Goal: Transaction & Acquisition: Purchase product/service

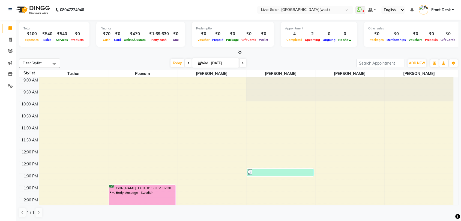
click at [198, 64] on icon at bounding box center [199, 63] width 3 height 4
select select "9"
select select "2025"
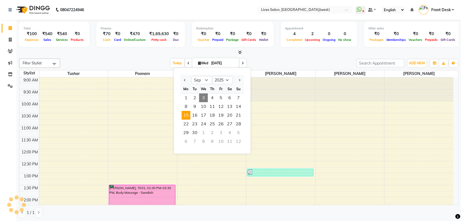
click at [189, 114] on span "15" at bounding box center [186, 115] width 9 height 9
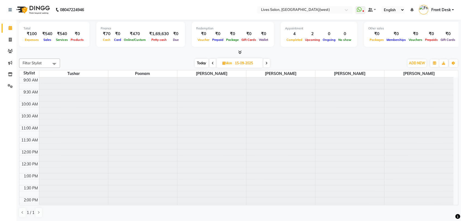
scroll to position [206, 0]
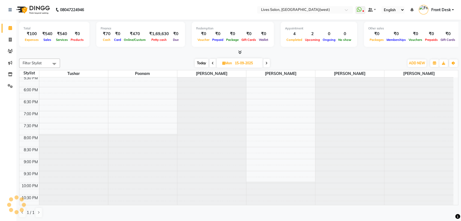
click at [269, 63] on span at bounding box center [266, 63] width 7 height 8
type input "16-09-2025"
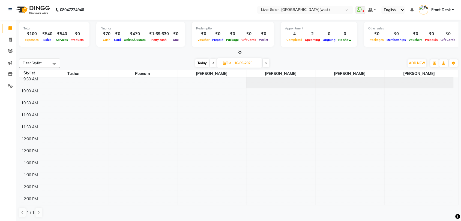
scroll to position [13, 0]
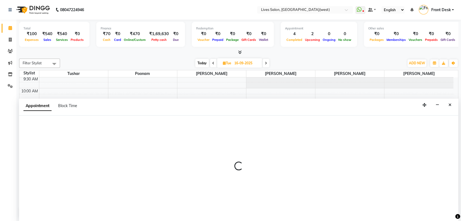
scroll to position [0, 0]
select select "24005"
select select "750"
select select "tentative"
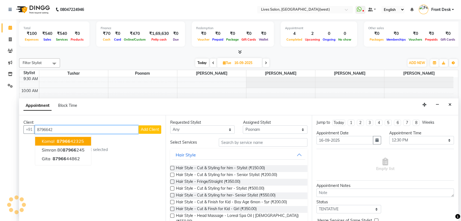
click at [65, 142] on span "87966" at bounding box center [64, 141] width 14 height 5
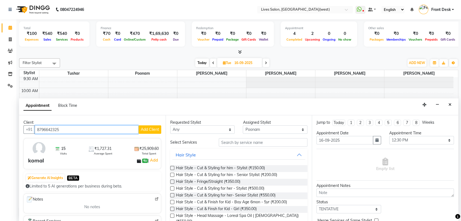
type input "8796642325"
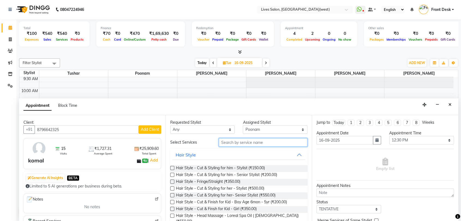
click at [228, 140] on input "text" at bounding box center [263, 142] width 89 height 8
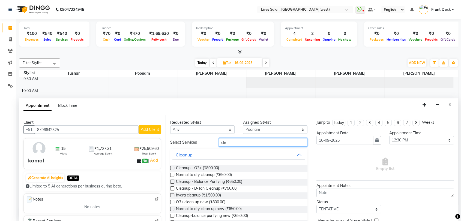
type input "cle"
click at [171, 167] on label at bounding box center [172, 168] width 4 height 4
click at [171, 167] on input "checkbox" at bounding box center [172, 169] width 4 height 4
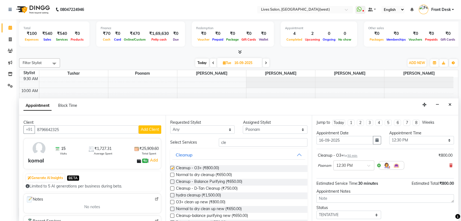
checkbox input "false"
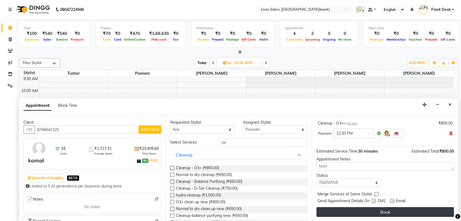
click at [391, 213] on button "Book" at bounding box center [386, 212] width 138 height 10
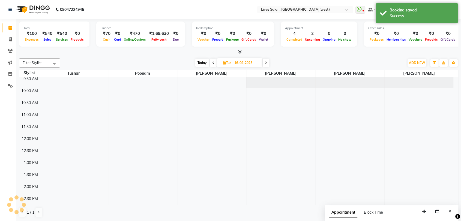
scroll to position [0, 0]
click at [201, 63] on span "Today" at bounding box center [202, 63] width 14 height 8
type input "[DATE]"
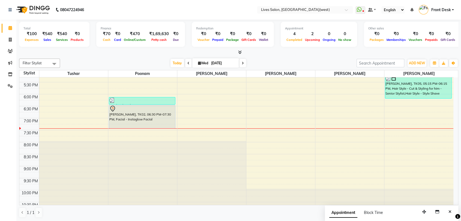
scroll to position [200, 0]
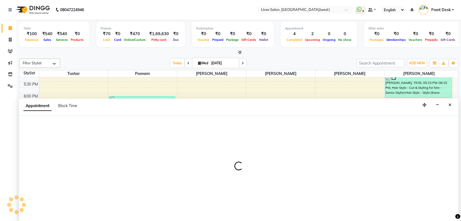
scroll to position [0, 0]
select select "24005"
select select "tentative"
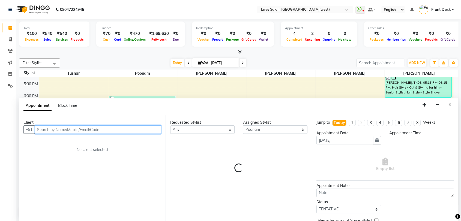
select select "1230"
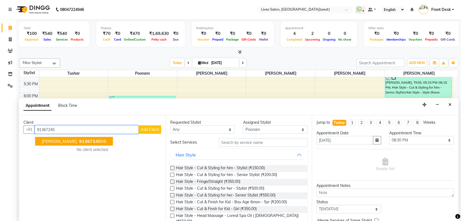
click at [85, 141] on span "91367245" at bounding box center [90, 141] width 22 height 5
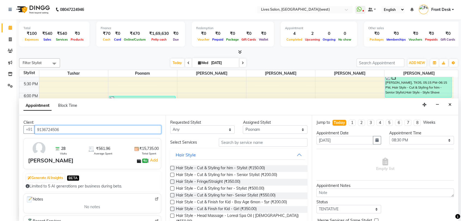
type input "9136724506"
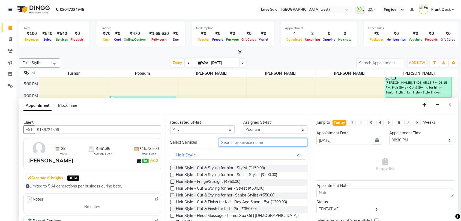
click at [229, 143] on input "text" at bounding box center [263, 142] width 89 height 8
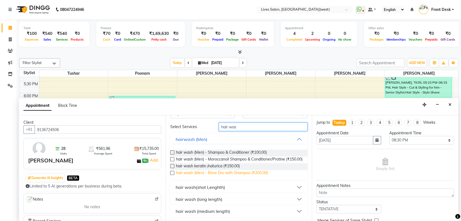
scroll to position [20, 0]
type input "hair was"
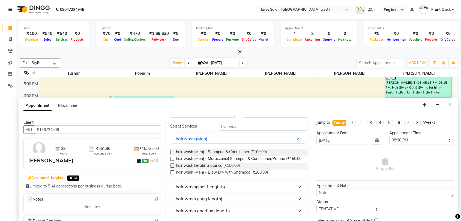
click at [295, 210] on button "hair wash (medium length)" at bounding box center [239, 211] width 133 height 10
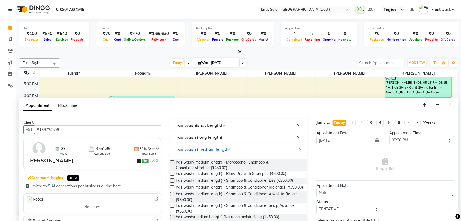
scroll to position [78, 0]
click at [170, 164] on label at bounding box center [172, 162] width 4 height 4
click at [170, 164] on input "checkbox" at bounding box center [172, 163] width 4 height 4
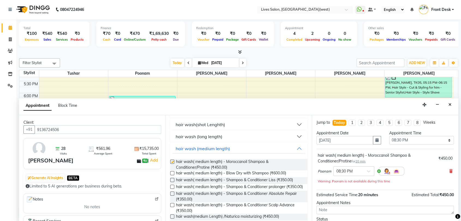
checkbox input "false"
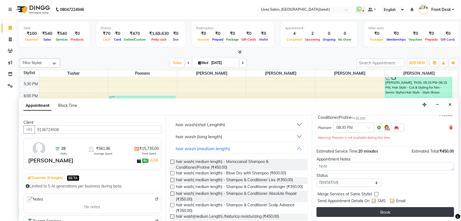
click at [374, 213] on button "Book" at bounding box center [386, 212] width 138 height 10
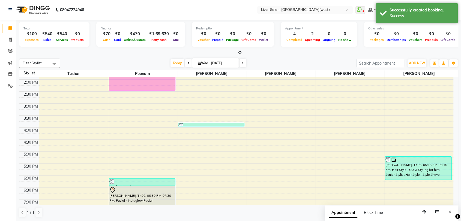
scroll to position [0, 0]
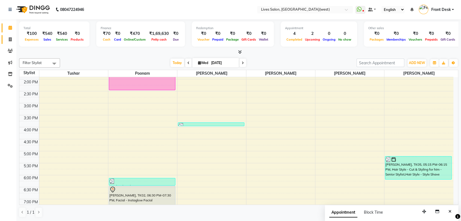
click at [11, 40] on icon at bounding box center [10, 39] width 3 height 4
select select "service"
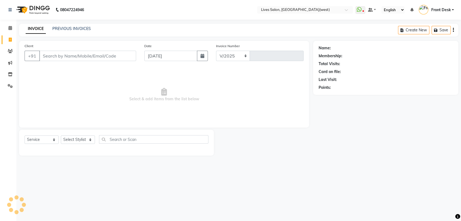
select select "4342"
type input "1029"
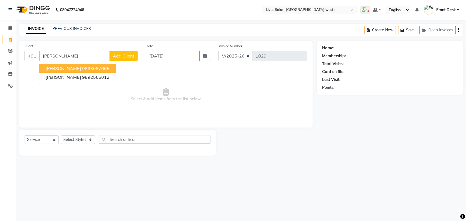
click at [66, 67] on span "Vanita joshi" at bounding box center [63, 68] width 35 height 5
type input "9833087665"
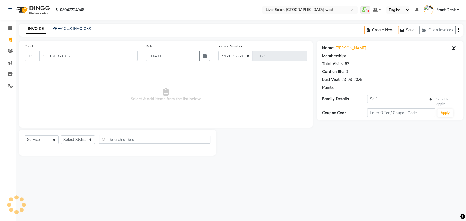
select select "1: Object"
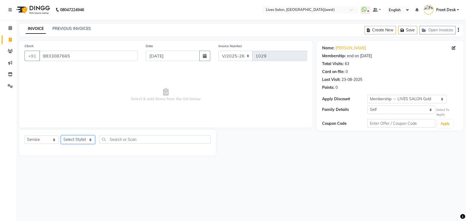
click at [75, 141] on select "Select Stylist [PERSON_NAME] Front Desk mansi Poonam [PERSON_NAME] [PERSON_NAME…" at bounding box center [78, 140] width 34 height 8
select select "24006"
click at [61, 136] on select "Select Stylist [PERSON_NAME] Front Desk mansi Poonam [PERSON_NAME] [PERSON_NAME…" at bounding box center [78, 140] width 34 height 8
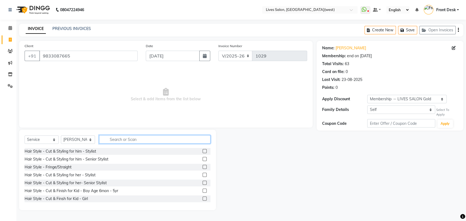
click at [121, 139] on input "text" at bounding box center [154, 139] width 111 height 8
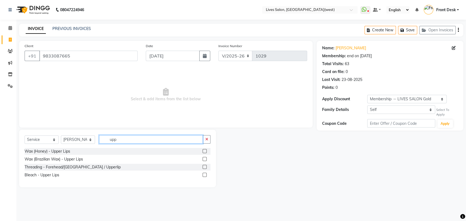
type input "upp"
click at [203, 159] on label at bounding box center [205, 159] width 4 height 4
click at [203, 159] on input "checkbox" at bounding box center [205, 160] width 4 height 4
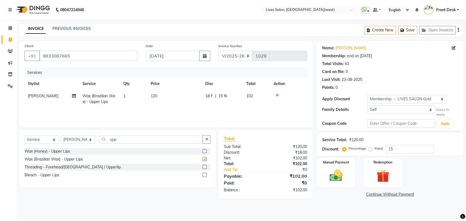
checkbox input "false"
click at [118, 142] on input "upp" at bounding box center [151, 139] width 104 height 8
type input "u"
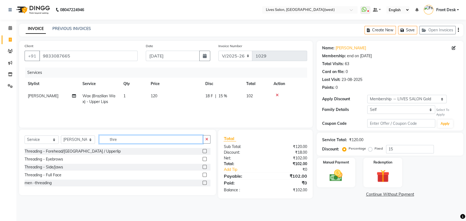
type input "thre"
click at [204, 159] on label at bounding box center [205, 159] width 4 height 4
click at [204, 159] on input "checkbox" at bounding box center [205, 160] width 4 height 4
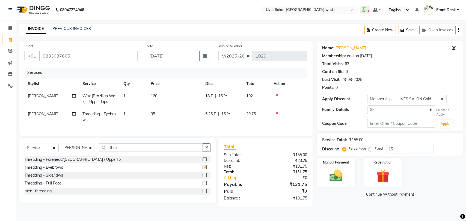
checkbox input "false"
click at [329, 167] on div "Manual Payment" at bounding box center [336, 172] width 40 height 31
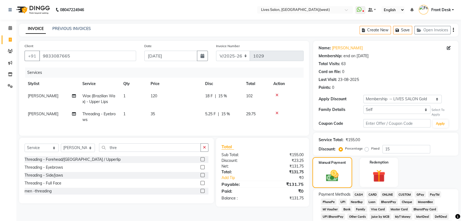
scroll to position [61, 0]
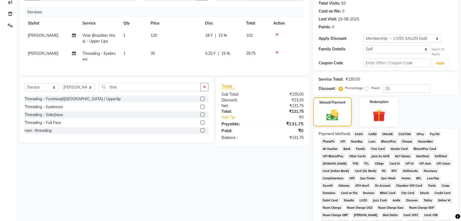
click at [372, 133] on span "CARD" at bounding box center [373, 134] width 12 height 6
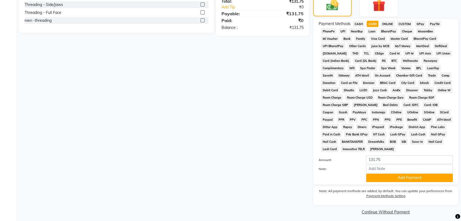
scroll to position [174, 0]
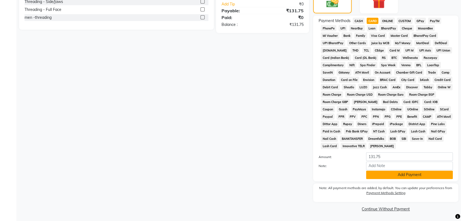
click at [397, 178] on button "Add Payment" at bounding box center [409, 175] width 87 height 8
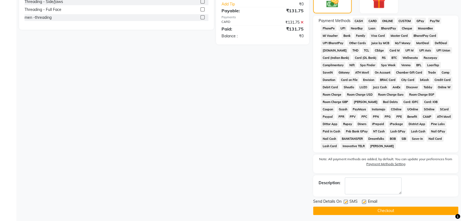
click at [390, 208] on button "Checkout" at bounding box center [385, 211] width 145 height 8
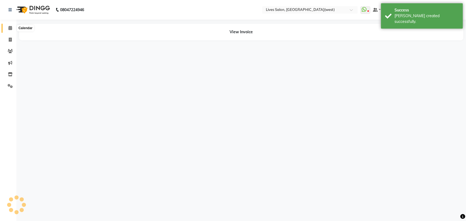
click at [10, 29] on icon at bounding box center [10, 28] width 4 height 4
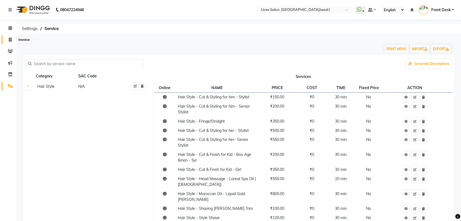
drag, startPoint x: 0, startPoint y: 0, endPoint x: 10, endPoint y: 39, distance: 40.2
click at [10, 39] on icon at bounding box center [10, 40] width 3 height 4
select select "service"
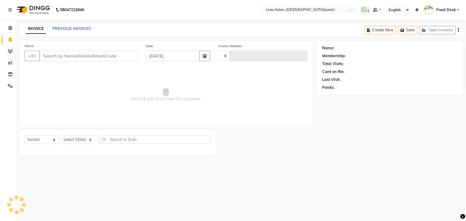
type input "1028"
select select "4342"
click at [70, 29] on link "PREVIOUS INVOICES" at bounding box center [71, 28] width 38 height 5
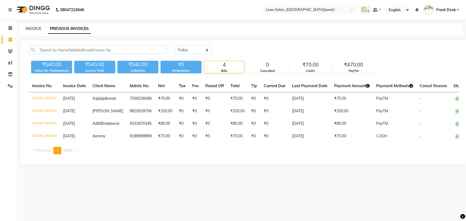
click at [29, 28] on link "INVOICE" at bounding box center [34, 28] width 16 height 5
select select "service"
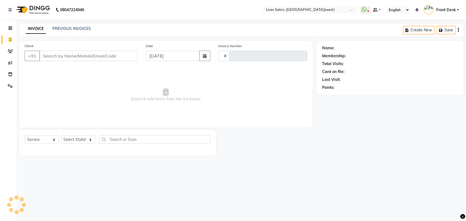
type input "1028"
select select "4342"
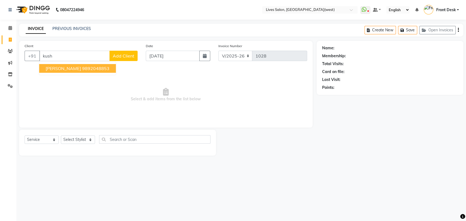
click at [70, 68] on span "kusha shetty" at bounding box center [63, 68] width 35 height 5
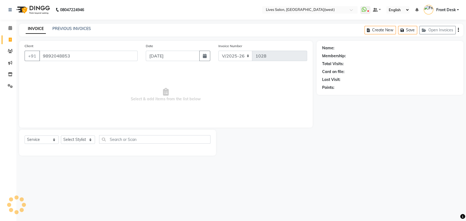
type input "9892048853"
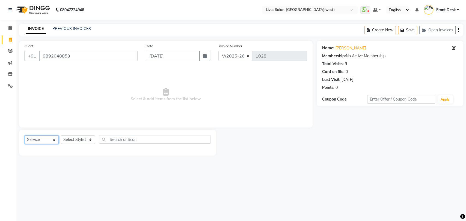
click at [41, 140] on select "Select Service Product Membership Package Voucher Prepaid Gift Card" at bounding box center [42, 140] width 34 height 8
select select "membership"
click at [25, 136] on select "Select Service Product Membership Package Voucher Prepaid Gift Card" at bounding box center [42, 140] width 34 height 8
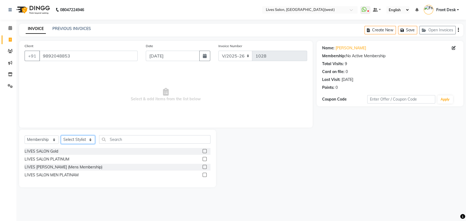
click at [74, 141] on select "Select Stylist Akshata Sarange Front Desk mansi Poonam Ratna Singh raunak bhatt…" at bounding box center [78, 140] width 34 height 8
select select "24005"
click at [61, 136] on select "Select Stylist Akshata Sarange Front Desk mansi Poonam Ratna Singh raunak bhatt…" at bounding box center [78, 140] width 34 height 8
click at [205, 158] on label at bounding box center [205, 159] width 4 height 4
click at [205, 158] on input "checkbox" at bounding box center [205, 160] width 4 height 4
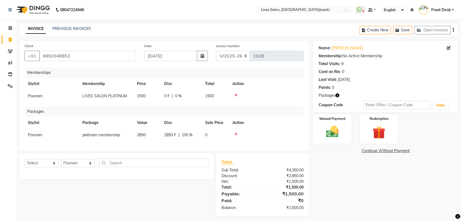
click at [237, 135] on icon at bounding box center [236, 134] width 3 height 4
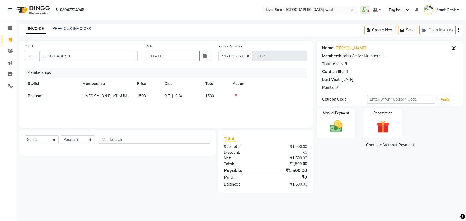
click at [238, 94] on div at bounding box center [268, 95] width 71 height 4
click at [236, 94] on icon at bounding box center [236, 95] width 3 height 4
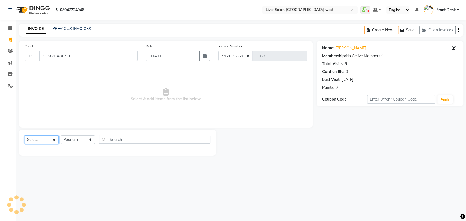
click at [53, 142] on select "Select Service Product Membership Package Voucher Prepaid Gift Card" at bounding box center [42, 140] width 34 height 8
click at [25, 136] on select "Select Service Product Membership Package Voucher Prepaid Gift Card" at bounding box center [42, 140] width 34 height 8
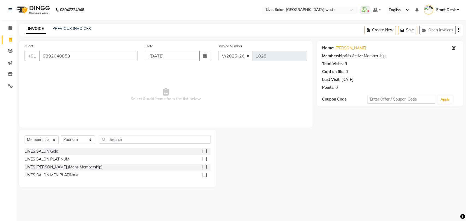
click at [204, 160] on label at bounding box center [205, 159] width 4 height 4
click at [204, 160] on input "checkbox" at bounding box center [205, 160] width 4 height 4
select select "select"
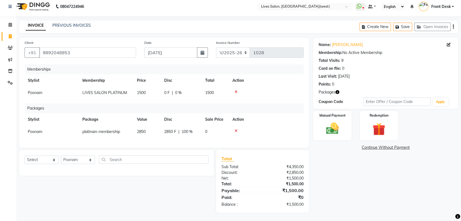
scroll to position [7, 0]
click at [325, 126] on img at bounding box center [332, 128] width 21 height 15
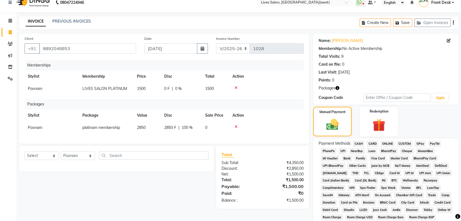
click at [434, 142] on span "PayTM" at bounding box center [434, 144] width 13 height 6
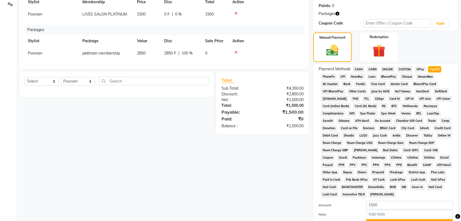
scroll to position [130, 0]
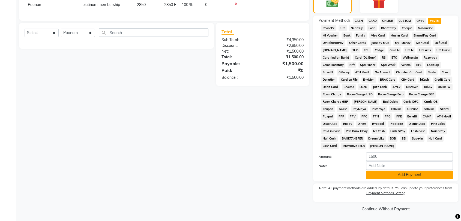
click at [388, 175] on button "Add Payment" at bounding box center [409, 175] width 87 height 8
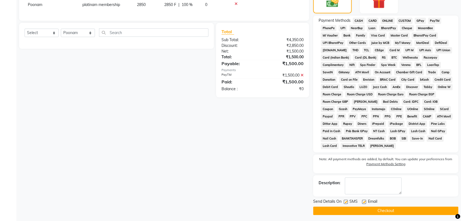
click at [390, 211] on button "Checkout" at bounding box center [385, 211] width 145 height 8
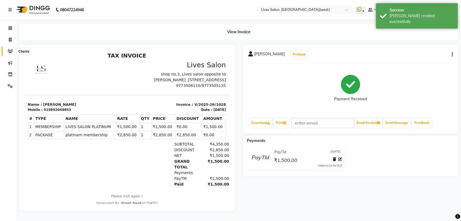
click at [11, 50] on icon at bounding box center [10, 51] width 5 height 4
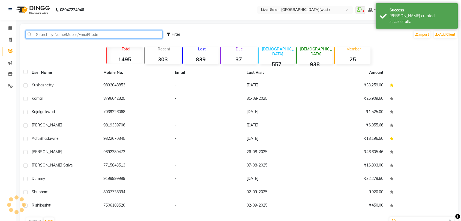
click at [48, 33] on input "text" at bounding box center [93, 34] width 137 height 8
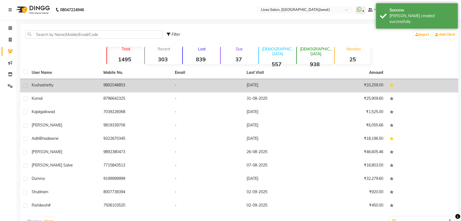
click at [66, 84] on div "kusha shetty" at bounding box center [64, 85] width 65 height 6
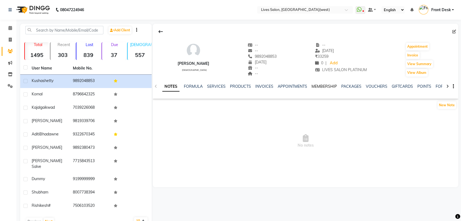
click at [326, 88] on link "MEMBERSHIP" at bounding box center [324, 86] width 25 height 5
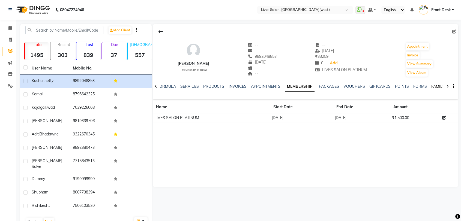
click at [432, 87] on link "FAMILY" at bounding box center [438, 86] width 13 height 5
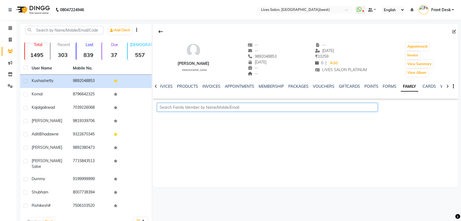
click at [177, 109] on input "text" at bounding box center [267, 107] width 221 height 8
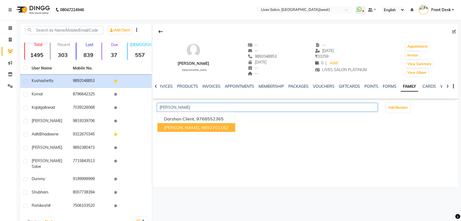
click at [183, 127] on span "Darshana shetty," at bounding box center [182, 127] width 36 height 5
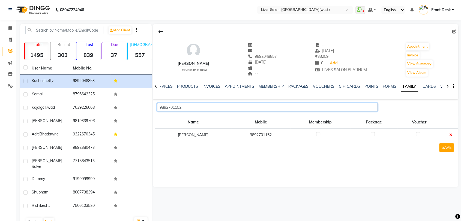
type input "9892701152"
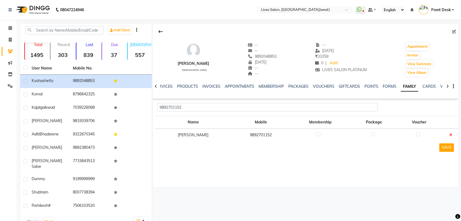
click at [317, 135] on label at bounding box center [318, 134] width 4 height 4
click at [317, 135] on input "checkbox" at bounding box center [318, 135] width 4 height 4
checkbox input "true"
click at [448, 145] on button "SAVE" at bounding box center [446, 148] width 15 height 8
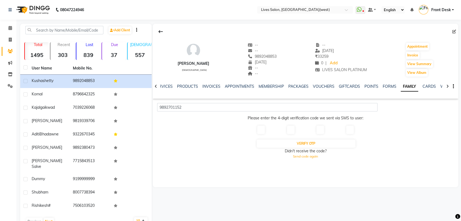
click at [259, 130] on input "text" at bounding box center [261, 130] width 8 height 8
type input "9"
type input "8"
type input "4"
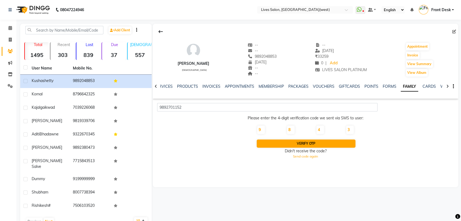
type input "3"
click at [299, 146] on button "Verify OTP" at bounding box center [306, 144] width 99 height 8
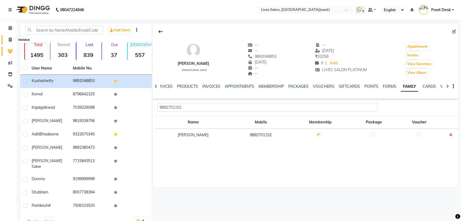
click at [10, 40] on icon at bounding box center [10, 40] width 3 height 4
select select "service"
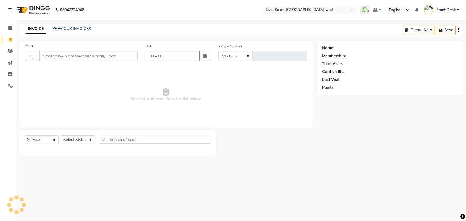
select select "4342"
type input "1029"
click at [69, 26] on div "PREVIOUS INVOICES" at bounding box center [71, 29] width 38 height 6
click at [69, 29] on link "PREVIOUS INVOICES" at bounding box center [71, 28] width 38 height 5
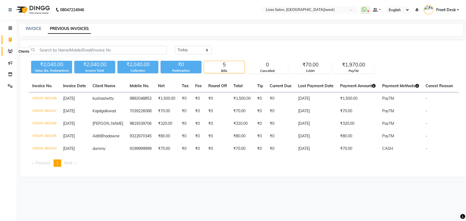
click at [11, 52] on icon at bounding box center [10, 51] width 5 height 4
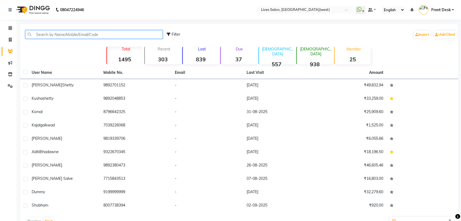
click at [39, 34] on input "text" at bounding box center [93, 34] width 137 height 8
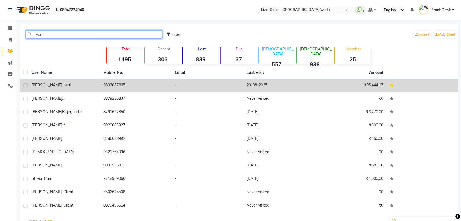
type input "vani"
click at [62, 87] on span "joshi" at bounding box center [66, 85] width 8 height 5
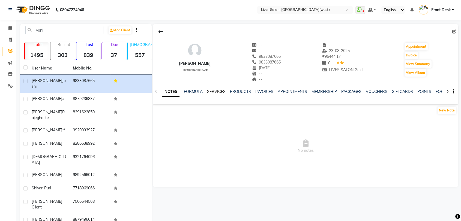
click at [213, 91] on link "SERVICES" at bounding box center [216, 91] width 19 height 5
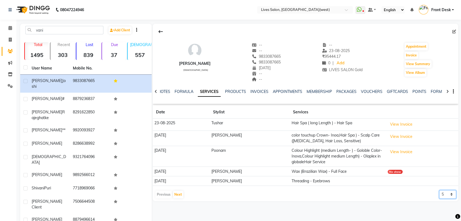
click at [445, 196] on select "5 10 50 100 500" at bounding box center [447, 195] width 17 height 8
select select "50"
click at [439, 191] on select "5 10 50 100 500" at bounding box center [447, 195] width 17 height 8
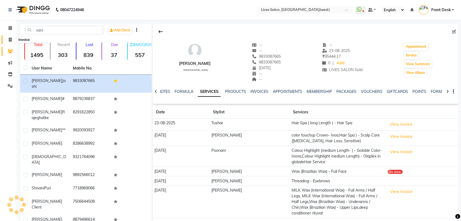
click at [9, 40] on icon at bounding box center [10, 40] width 3 height 4
select select "service"
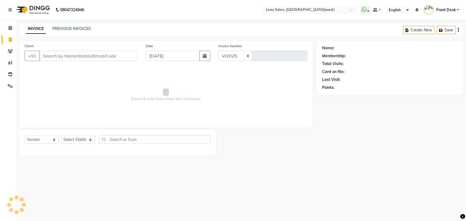
select select "4342"
type input "1029"
click at [8, 87] on icon at bounding box center [10, 86] width 5 height 4
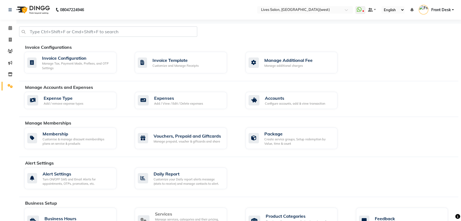
click at [170, 213] on div "Services" at bounding box center [189, 214] width 68 height 7
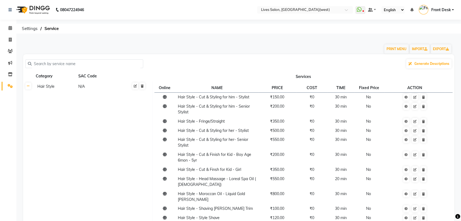
click at [60, 61] on input "text" at bounding box center [86, 64] width 109 height 8
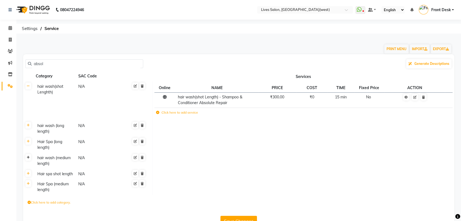
type input "absol"
click at [29, 158] on icon at bounding box center [28, 157] width 3 height 3
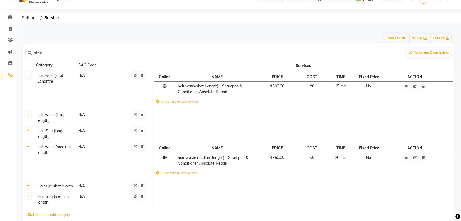
scroll to position [11, 0]
click at [29, 199] on th at bounding box center [28, 200] width 10 height 16
click at [28, 196] on icon at bounding box center [28, 196] width 3 height 3
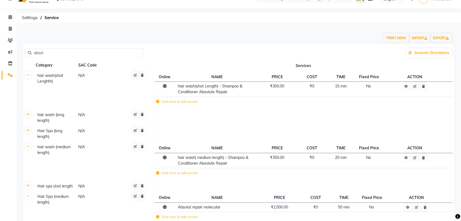
scroll to position [0, 0]
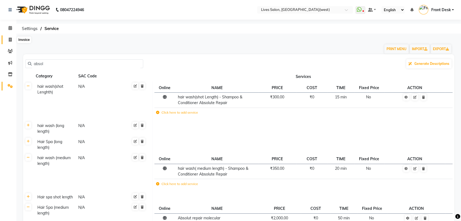
click at [9, 40] on icon at bounding box center [10, 40] width 3 height 4
select select "service"
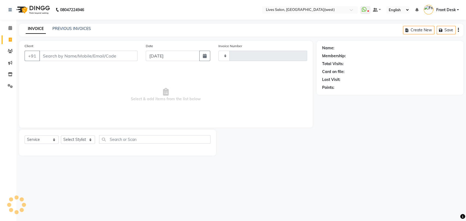
type input "1029"
select select "4342"
click at [82, 28] on link "PREVIOUS INVOICES" at bounding box center [71, 28] width 38 height 5
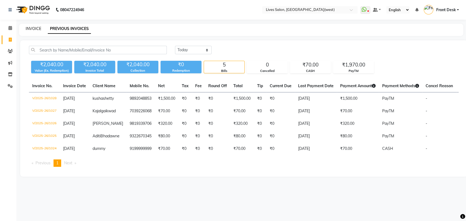
click at [37, 29] on link "INVOICE" at bounding box center [34, 28] width 16 height 5
select select "service"
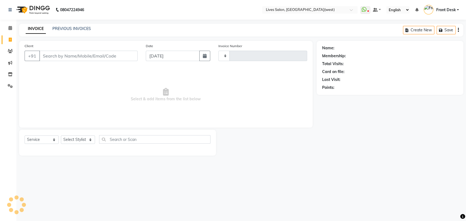
type input "1029"
select select "4342"
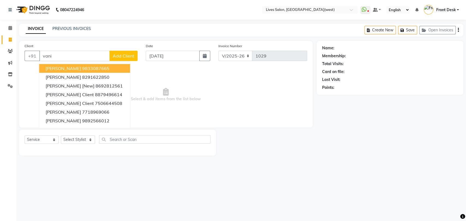
click at [66, 70] on span "Vanita joshi" at bounding box center [63, 68] width 35 height 5
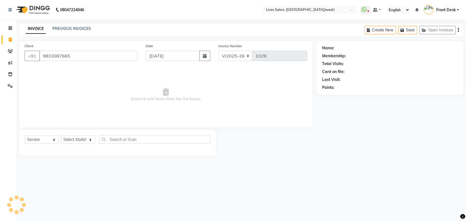
type input "9833087665"
select select "1: Object"
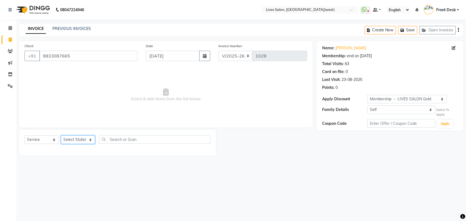
click at [79, 137] on select "Select Stylist Akshata Sarange Front Desk mansi Poonam Ratna Singh raunak bhatt…" at bounding box center [78, 140] width 34 height 8
click at [128, 90] on span "Select & add items from the list below" at bounding box center [166, 95] width 283 height 55
click at [78, 58] on input "9833087665" at bounding box center [88, 56] width 98 height 10
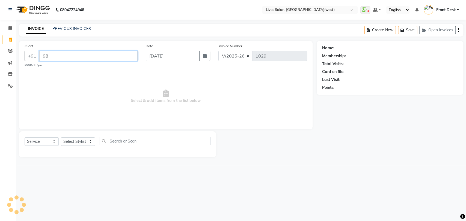
type input "9"
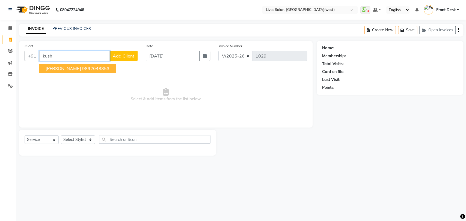
click at [82, 69] on ngb-highlight "9892048853" at bounding box center [95, 68] width 27 height 5
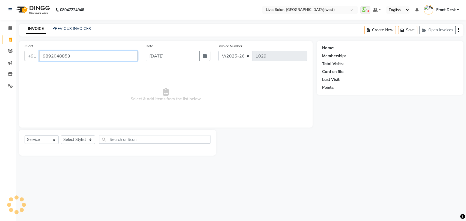
type input "9892048853"
select select "1: Object"
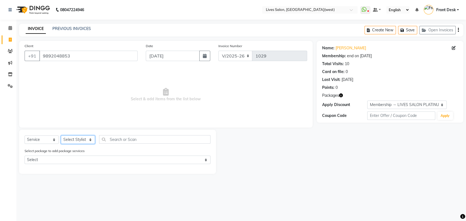
click at [81, 139] on select "Select Stylist [PERSON_NAME] Front Desk mansi Poonam [PERSON_NAME] [PERSON_NAME…" at bounding box center [78, 140] width 34 height 8
select select "24005"
click at [61, 136] on select "Select Stylist [PERSON_NAME] Front Desk mansi Poonam [PERSON_NAME] [PERSON_NAME…" at bounding box center [78, 140] width 34 height 8
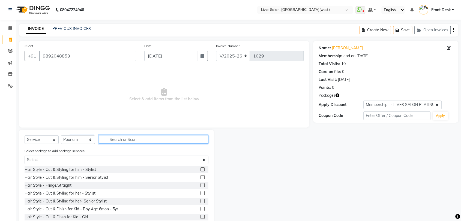
click at [118, 140] on input "text" at bounding box center [153, 139] width 109 height 8
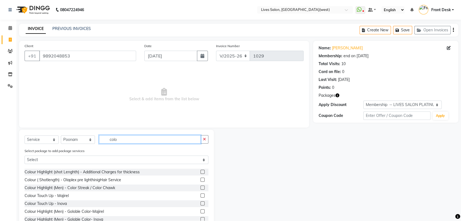
scroll to position [63, 0]
type input "colo"
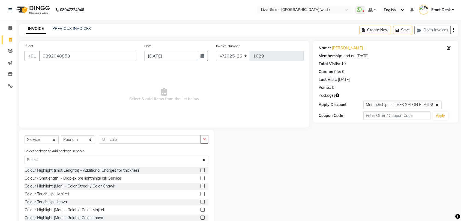
click at [201, 201] on label at bounding box center [203, 202] width 4 height 4
click at [201, 201] on input "checkbox" at bounding box center [203, 203] width 4 height 4
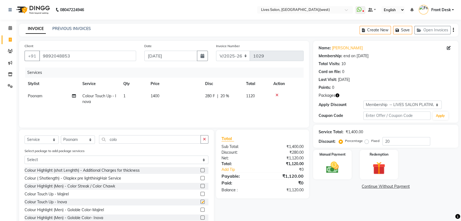
checkbox input "false"
click at [124, 95] on span "1" at bounding box center [124, 96] width 2 height 5
select select "24005"
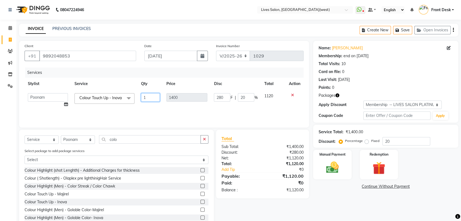
click at [148, 97] on input "1" at bounding box center [150, 97] width 19 height 8
type input "2"
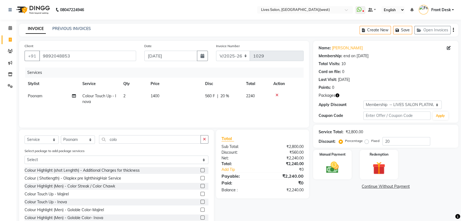
click at [177, 107] on td "1400" at bounding box center [174, 99] width 55 height 18
select select "24005"
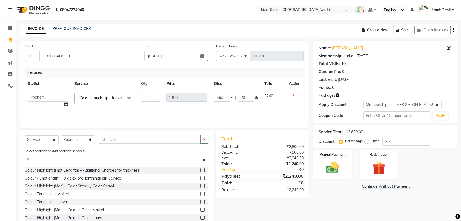
click at [329, 201] on div "Name: Kusha Shetty Membership: end on 03-09-2026 Total Visits: 10 Card on file:…" at bounding box center [387, 135] width 149 height 188
click at [239, 106] on td "560 F | 20 %" at bounding box center [236, 100] width 50 height 21
click at [73, 141] on select "Select Stylist [PERSON_NAME] Front Desk mansi Poonam [PERSON_NAME] [PERSON_NAME…" at bounding box center [78, 140] width 34 height 8
select select "24006"
click at [61, 136] on select "Select Stylist [PERSON_NAME] Front Desk mansi Poonam [PERSON_NAME] [PERSON_NAME…" at bounding box center [78, 140] width 34 height 8
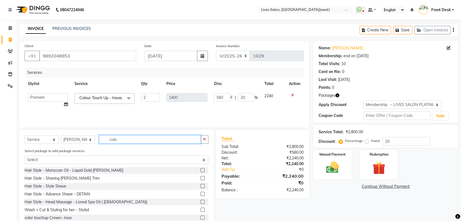
click at [119, 140] on input "colo" at bounding box center [150, 139] width 102 height 8
type input "c"
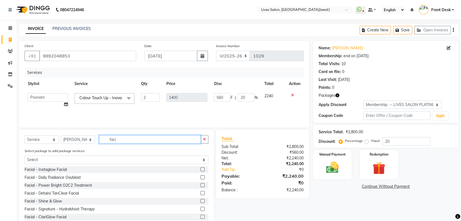
scroll to position [0, 0]
type input "facial"
click at [270, 96] on span "2240" at bounding box center [268, 96] width 9 height 5
click at [224, 97] on input "560" at bounding box center [222, 97] width 16 height 8
type input "5"
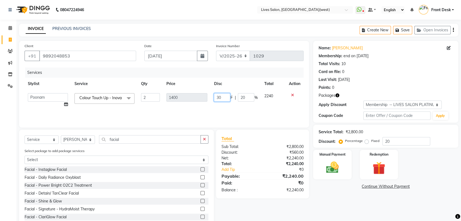
type input "300"
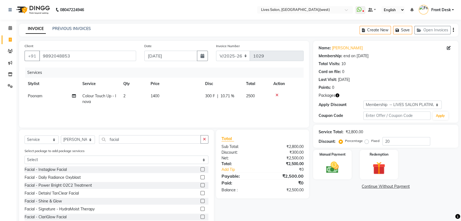
click at [263, 113] on div "Services Stylist Service Qty Price Disc Total Action Poonam Colour Touch Up - I…" at bounding box center [164, 95] width 279 height 55
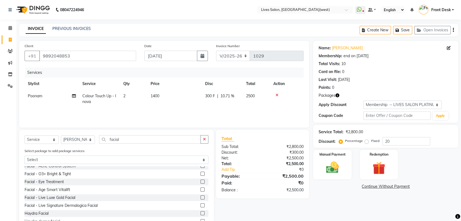
scroll to position [83, 0]
click at [201, 190] on label at bounding box center [203, 190] width 4 height 4
click at [201, 190] on input "checkbox" at bounding box center [203, 190] width 4 height 4
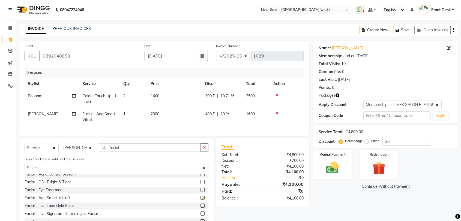
checkbox input "false"
click at [210, 113] on span "400 F" at bounding box center [210, 114] width 10 height 6
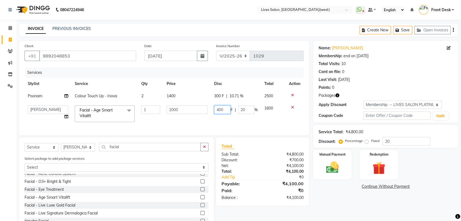
click at [219, 109] on input "400" at bounding box center [222, 110] width 16 height 8
type input "500"
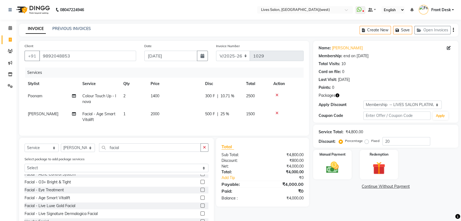
click at [253, 120] on tr "Akshata Sarange Facial - Age Smart Vitalift 1 2000 500 F | 25 % 1500" at bounding box center [164, 117] width 279 height 18
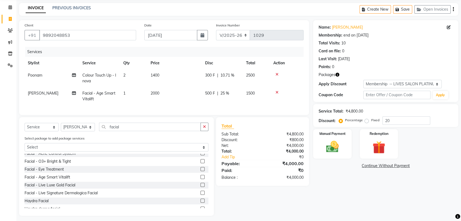
scroll to position [28, 0]
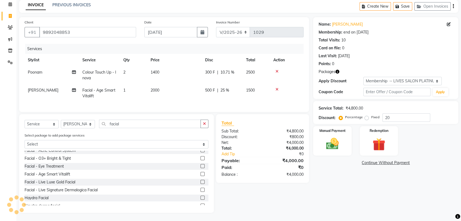
click at [277, 88] on icon at bounding box center [277, 90] width 3 height 4
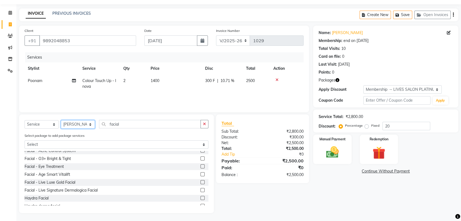
click at [79, 126] on select "Select Stylist [PERSON_NAME] Front Desk mansi Poonam [PERSON_NAME] [PERSON_NAME…" at bounding box center [78, 124] width 34 height 8
select select "24005"
click at [61, 120] on select "Select Stylist [PERSON_NAME] Front Desk mansi Poonam [PERSON_NAME] [PERSON_NAME…" at bounding box center [78, 124] width 34 height 8
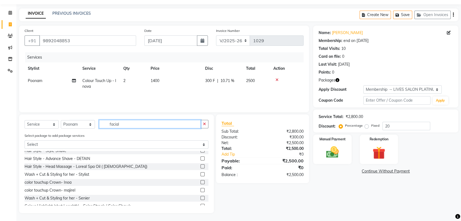
click at [126, 121] on input "facial" at bounding box center [150, 124] width 102 height 8
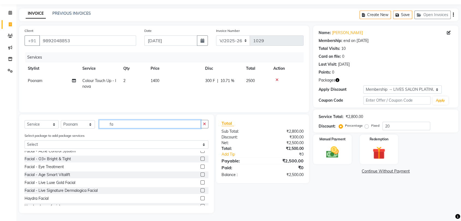
type input "f"
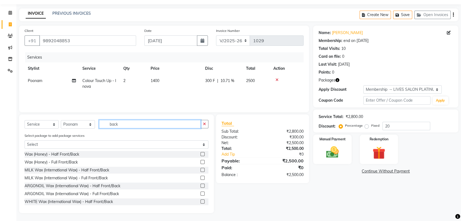
scroll to position [0, 0]
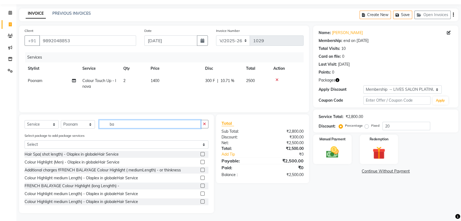
type input "b"
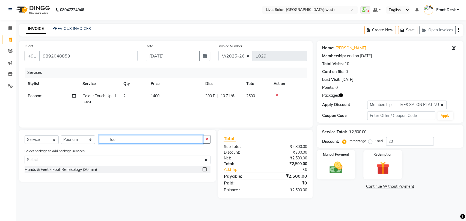
type input "foo"
click at [204, 169] on label at bounding box center [205, 170] width 4 height 4
click at [204, 169] on input "checkbox" at bounding box center [205, 170] width 4 height 4
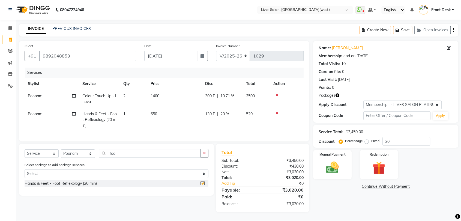
checkbox input "false"
click at [72, 158] on select "Select Stylist [PERSON_NAME] Front Desk mansi Poonam [PERSON_NAME] [PERSON_NAME…" at bounding box center [78, 154] width 34 height 8
select select "24006"
click at [61, 154] on select "Select Stylist [PERSON_NAME] Front Desk mansi Poonam [PERSON_NAME] [PERSON_NAME…" at bounding box center [78, 154] width 34 height 8
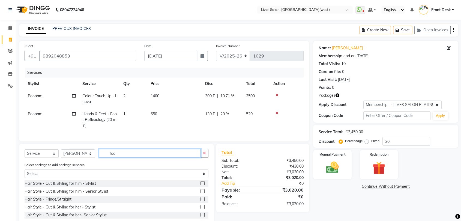
click at [123, 158] on input "foo" at bounding box center [150, 153] width 102 height 8
type input "f"
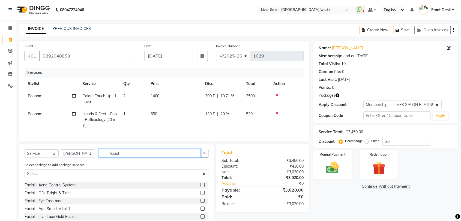
scroll to position [78, 0]
type input "facial"
click at [201, 211] on label at bounding box center [203, 209] width 4 height 4
click at [201, 211] on input "checkbox" at bounding box center [203, 209] width 4 height 4
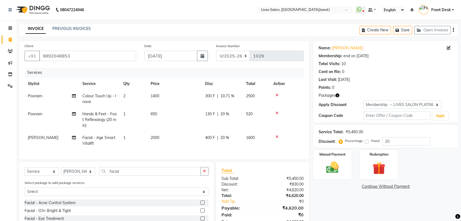
checkbox input "false"
click at [209, 139] on span "400 F" at bounding box center [210, 138] width 10 height 6
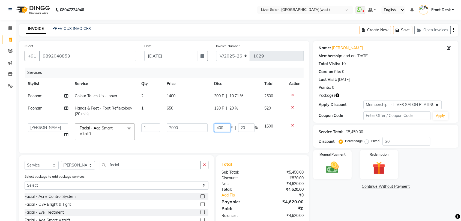
click at [218, 127] on input "400" at bounding box center [222, 128] width 16 height 8
type input "500"
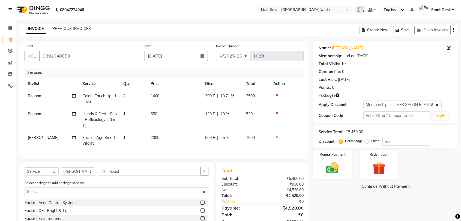
click at [333, 190] on div "Name: Kusha Shetty Membership: end on 03-09-2026 Total Visits: 10 Card on file:…" at bounding box center [387, 151] width 149 height 220
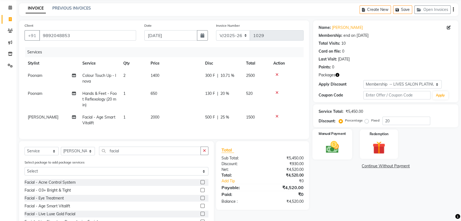
click at [335, 142] on img at bounding box center [332, 147] width 21 height 15
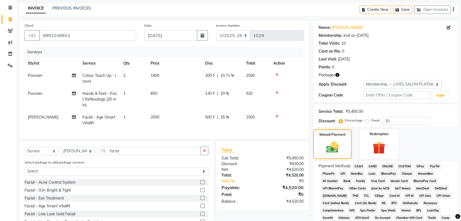
click at [436, 164] on span "PayTM" at bounding box center [434, 167] width 13 height 6
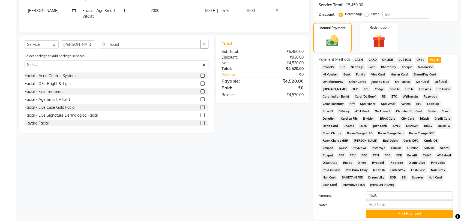
scroll to position [156, 0]
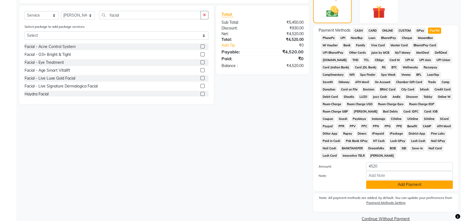
click at [406, 183] on button "Add Payment" at bounding box center [409, 185] width 87 height 8
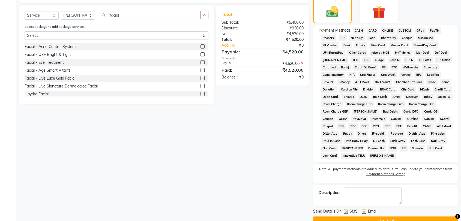
click at [407, 220] on button "Checkout" at bounding box center [385, 221] width 145 height 8
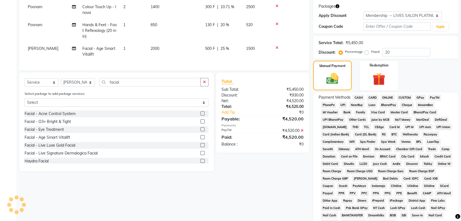
scroll to position [76, 0]
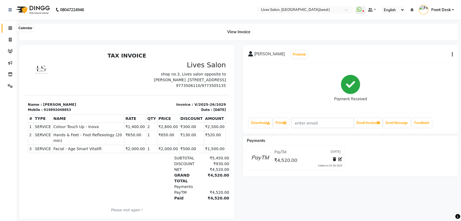
click at [12, 28] on icon at bounding box center [10, 28] width 4 height 4
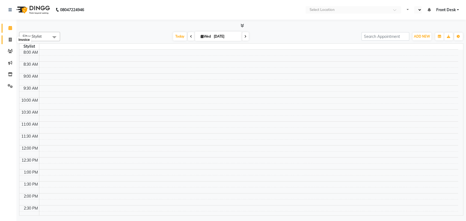
select select "en"
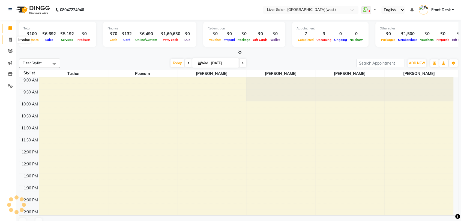
click at [9, 40] on icon at bounding box center [10, 40] width 3 height 4
select select "service"
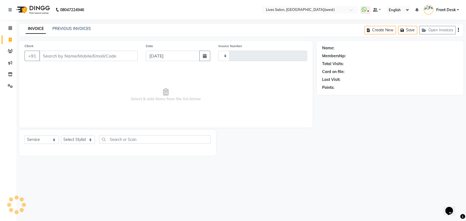
type input "1031"
select select "4342"
click at [71, 29] on link "PREVIOUS INVOICES" at bounding box center [71, 28] width 38 height 5
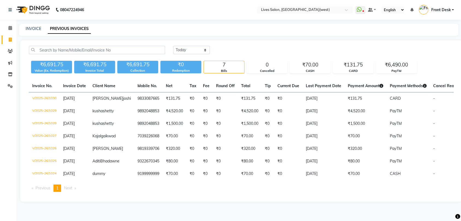
scroll to position [21, 0]
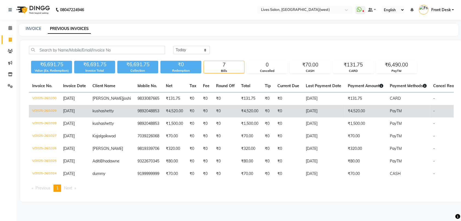
click at [144, 105] on td "9892048853" at bounding box center [148, 111] width 28 height 13
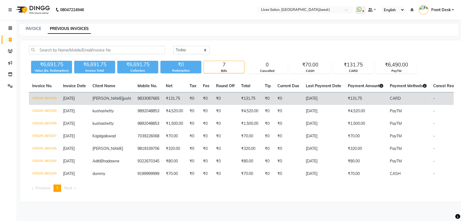
click at [123, 96] on span "joshi" at bounding box center [127, 98] width 8 height 5
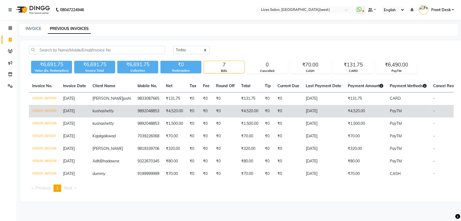
click at [145, 105] on td "9892048853" at bounding box center [148, 111] width 28 height 13
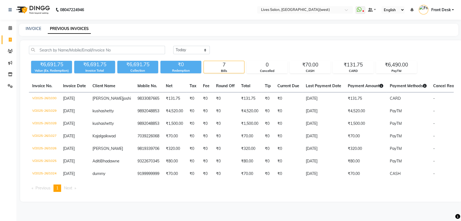
click at [9, 38] on icon at bounding box center [10, 40] width 3 height 4
select select "service"
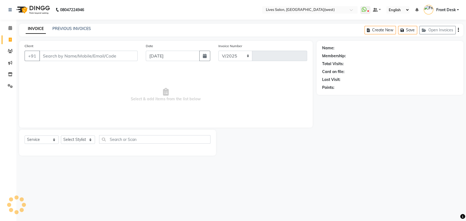
select select "4342"
type input "1031"
click at [84, 140] on select "Select Stylist Akshata Sarange Front Desk mansi Poonam Ratna Singh raunak bhatt…" at bounding box center [78, 140] width 34 height 8
select select "76455"
click at [61, 136] on select "Select Stylist Akshata Sarange Front Desk mansi Poonam Ratna Singh raunak bhatt…" at bounding box center [78, 140] width 34 height 8
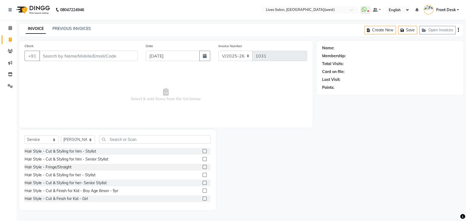
click at [203, 157] on label at bounding box center [205, 159] width 4 height 4
click at [203, 158] on input "checkbox" at bounding box center [205, 160] width 4 height 4
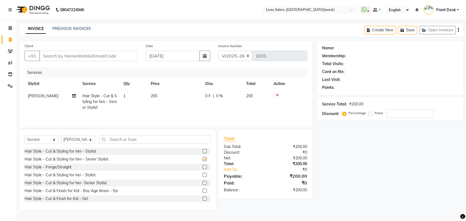
checkbox input "false"
click at [82, 142] on select "Select Stylist Akshata Sarange Front Desk mansi Poonam Ratna Singh raunak bhatt…" at bounding box center [78, 140] width 34 height 8
select select "24006"
click at [61, 136] on select "Select Stylist Akshata Sarange Front Desk mansi Poonam Ratna Singh raunak bhatt…" at bounding box center [78, 140] width 34 height 8
click at [117, 141] on input "text" at bounding box center [154, 139] width 111 height 8
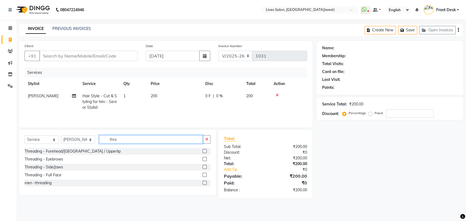
type input "thre"
click at [204, 160] on label at bounding box center [205, 159] width 4 height 4
click at [204, 160] on input "checkbox" at bounding box center [205, 160] width 4 height 4
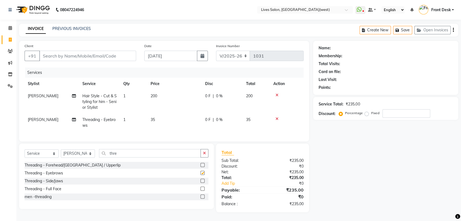
checkbox input "false"
click at [204, 167] on label at bounding box center [203, 165] width 4 height 4
click at [204, 167] on input "checkbox" at bounding box center [203, 166] width 4 height 4
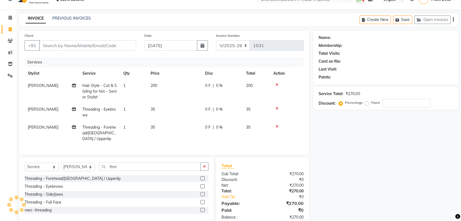
scroll to position [11, 0]
click at [203, 176] on label at bounding box center [203, 178] width 4 height 4
click at [203, 177] on input "checkbox" at bounding box center [203, 179] width 4 height 4
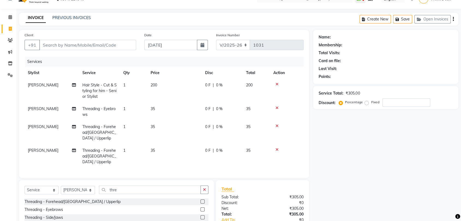
click at [203, 200] on label at bounding box center [203, 202] width 4 height 4
click at [203, 200] on input "checkbox" at bounding box center [203, 202] width 4 height 4
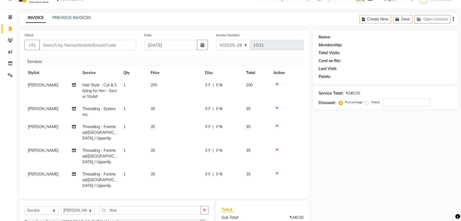
checkbox input "false"
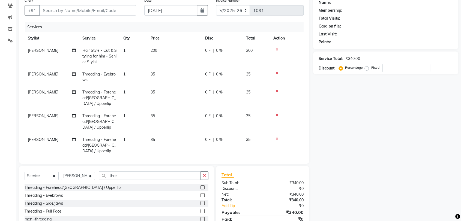
scroll to position [0, 0]
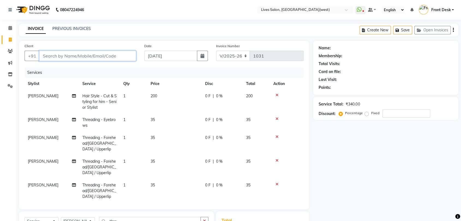
click at [96, 52] on input "Client" at bounding box center [87, 56] width 97 height 10
type input "8"
type input "0"
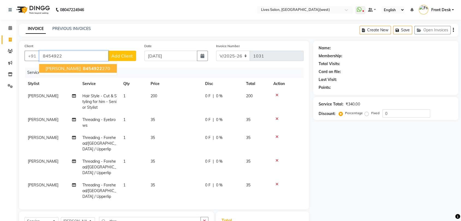
click at [83, 66] on span "8454922" at bounding box center [92, 68] width 19 height 5
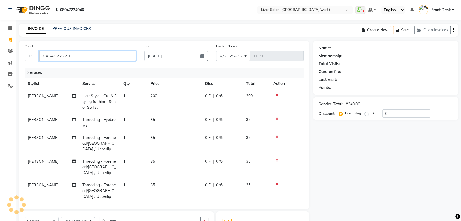
type input "8454922270"
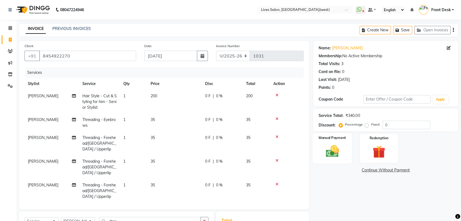
click at [340, 150] on img at bounding box center [332, 151] width 21 height 15
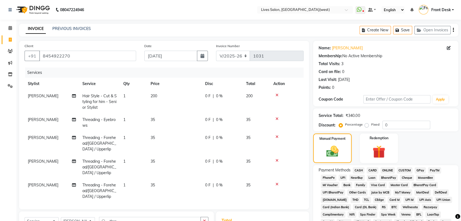
click at [360, 170] on span "CASH" at bounding box center [359, 171] width 12 height 6
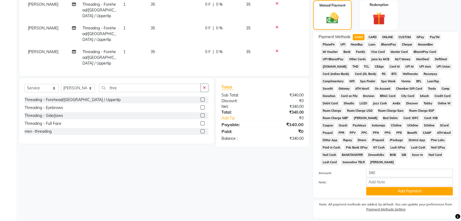
scroll to position [133, 0]
click at [403, 193] on button "Add Payment" at bounding box center [409, 192] width 87 height 8
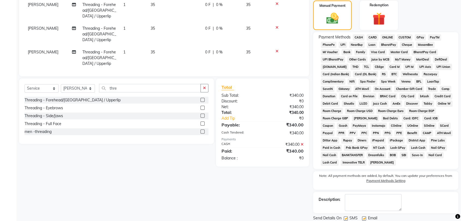
scroll to position [152, 0]
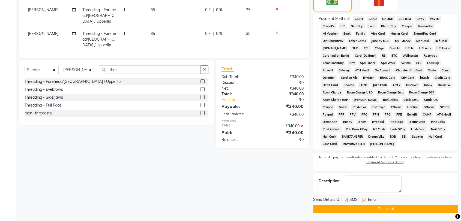
click at [379, 207] on button "Checkout" at bounding box center [385, 209] width 145 height 8
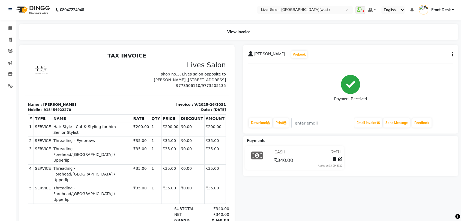
click at [452, 55] on icon "button" at bounding box center [452, 55] width 1 height 0
click at [419, 49] on div "Split Service Amount" at bounding box center [424, 47] width 37 height 7
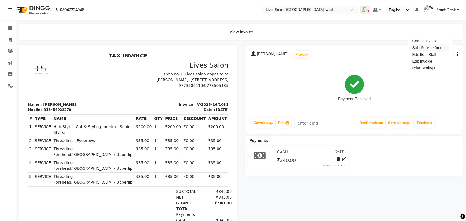
select select "76455"
select select "24006"
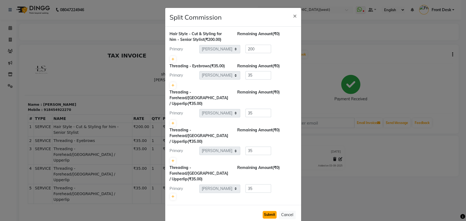
click at [268, 211] on button "Submit" at bounding box center [270, 215] width 14 height 8
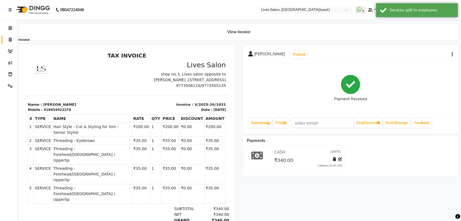
click at [10, 40] on icon at bounding box center [10, 40] width 3 height 4
select select "service"
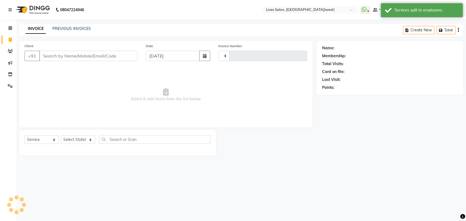
type input "1032"
select select "4342"
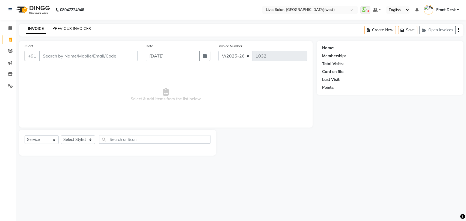
click at [78, 29] on link "PREVIOUS INVOICES" at bounding box center [71, 28] width 38 height 5
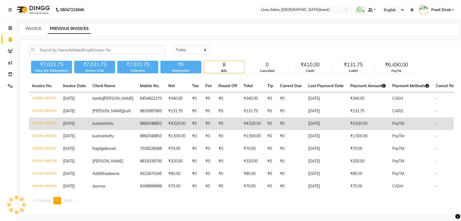
click at [114, 130] on td "kusha shetty" at bounding box center [112, 124] width 47 height 13
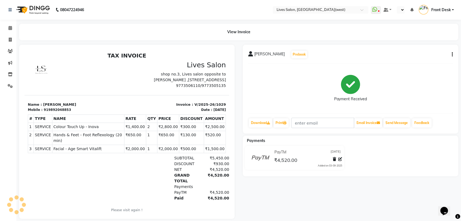
select select "en"
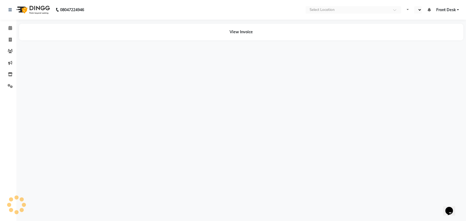
select select "en"
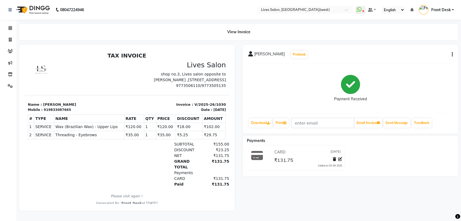
click at [452, 55] on icon "button" at bounding box center [452, 55] width 1 height 0
click at [432, 50] on div "Split Service Amount" at bounding box center [424, 47] width 37 height 7
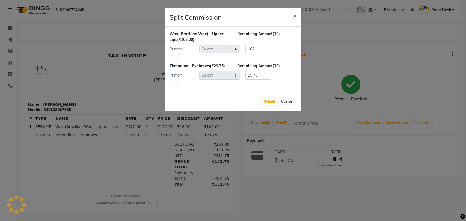
select select "24006"
click at [267, 100] on button "Submit" at bounding box center [270, 102] width 14 height 8
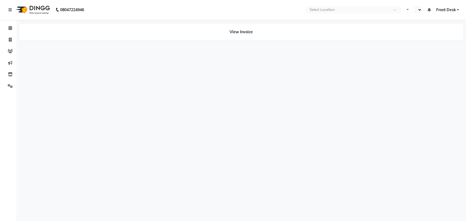
select select "en"
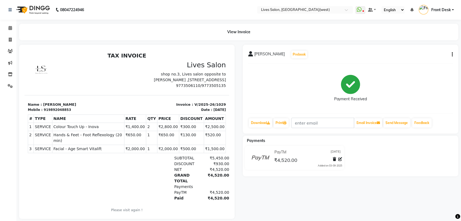
click at [452, 55] on icon "button" at bounding box center [452, 55] width 1 height 0
click at [429, 47] on div "Split Service Amount" at bounding box center [424, 47] width 37 height 7
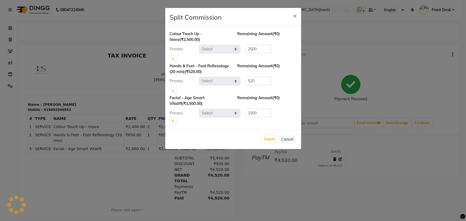
select select "24005"
select select "24006"
click at [268, 139] on button "Submit" at bounding box center [270, 140] width 14 height 8
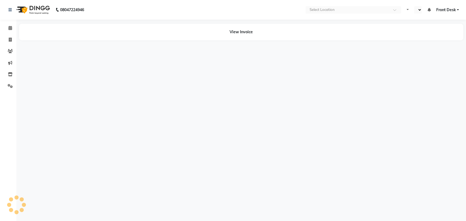
select select "en"
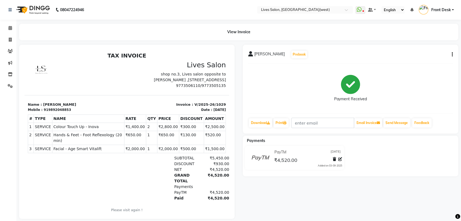
click at [452, 55] on icon "button" at bounding box center [452, 55] width 1 height 0
click at [419, 79] on div "Payment Received" at bounding box center [350, 88] width 205 height 41
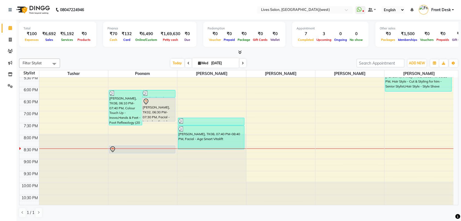
scroll to position [0, 0]
click at [198, 63] on icon at bounding box center [199, 63] width 3 height 4
select select "9"
select select "2025"
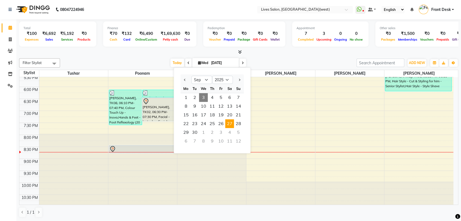
click at [229, 123] on span "27" at bounding box center [229, 124] width 9 height 9
type input "[DATE]"
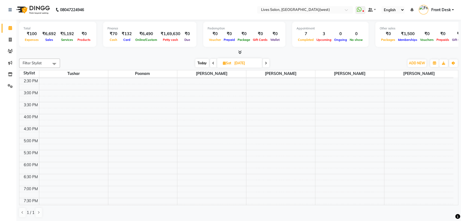
scroll to position [131, 0]
click at [127, 115] on div "9:00 AM 9:30 AM 10:00 AM 10:30 AM 11:00 AM 11:30 AM 12:00 PM 12:30 PM 1:00 PM 1…" at bounding box center [236, 114] width 434 height 336
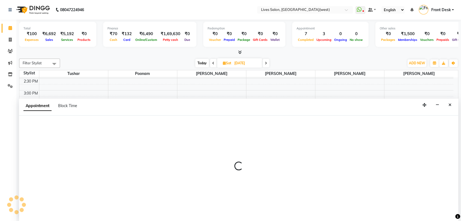
scroll to position [0, 0]
select select "24005"
select select "960"
select select "tentative"
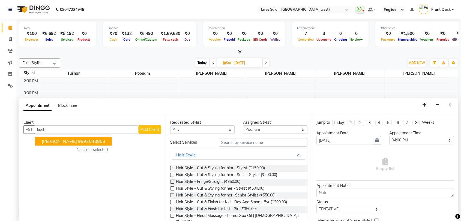
click at [67, 145] on button "kusha shetty 9892048853" at bounding box center [73, 141] width 77 height 9
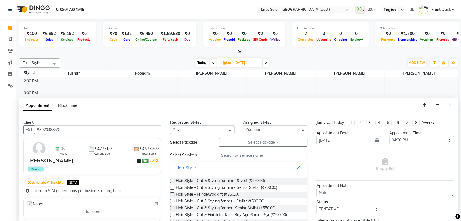
type input "9892048853"
click at [225, 156] on input "text" at bounding box center [263, 155] width 89 height 8
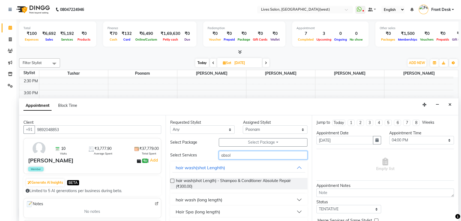
scroll to position [37, 0]
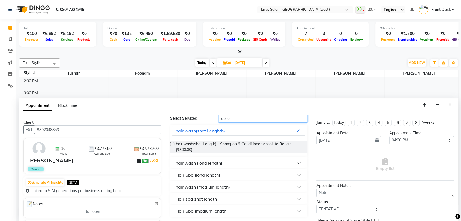
type input "absol"
click at [296, 208] on button "Hair Spa (medium length)" at bounding box center [239, 211] width 133 height 10
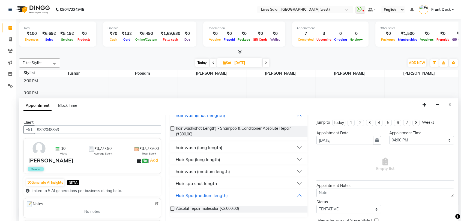
scroll to position [52, 0]
click at [172, 208] on label at bounding box center [172, 209] width 4 height 4
click at [172, 208] on input "checkbox" at bounding box center [172, 210] width 4 height 4
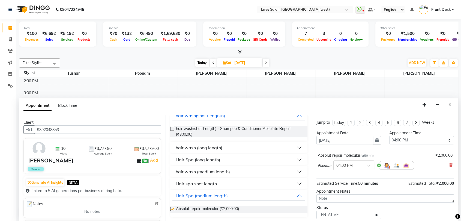
checkbox input "false"
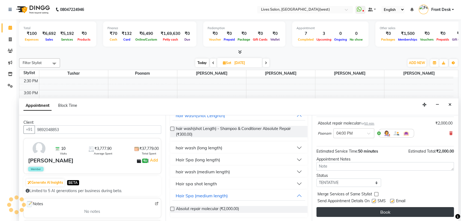
click at [374, 212] on button "Book" at bounding box center [386, 212] width 138 height 10
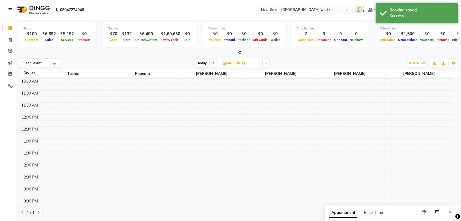
scroll to position [0, 0]
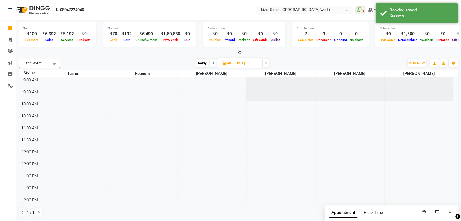
click at [201, 62] on span "Today" at bounding box center [202, 63] width 14 height 8
type input "[DATE]"
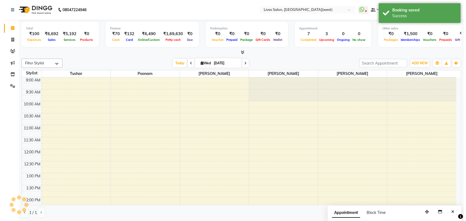
scroll to position [206, 0]
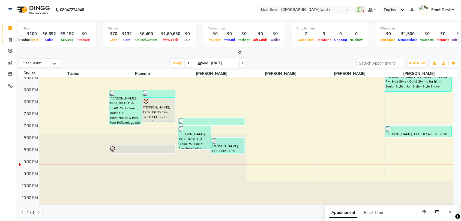
click at [9, 39] on icon at bounding box center [10, 40] width 3 height 4
select select "service"
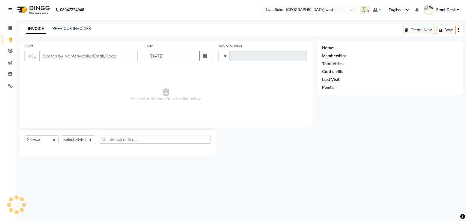
type input "1033"
select select "4342"
click at [52, 56] on input "Client" at bounding box center [88, 56] width 98 height 10
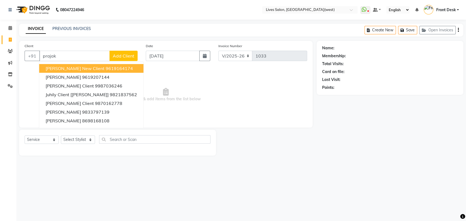
click at [78, 55] on input "prajak" at bounding box center [74, 56] width 70 height 10
type input "p"
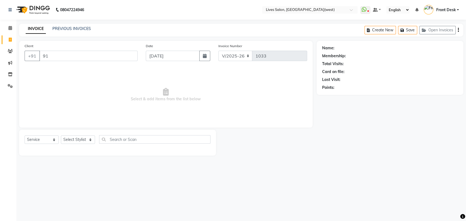
type input "9"
click at [75, 28] on link "PREVIOUS INVOICES" at bounding box center [71, 28] width 38 height 5
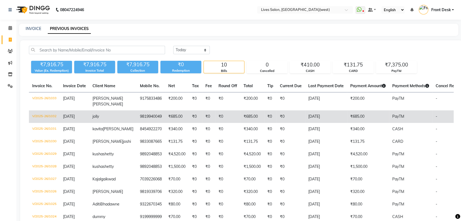
click at [114, 121] on td "jolly" at bounding box center [112, 117] width 47 height 13
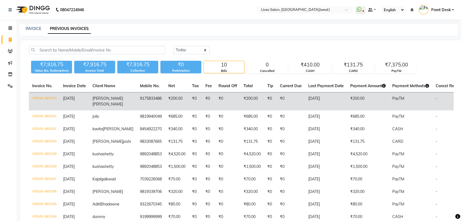
click at [109, 107] on td "[PERSON_NAME]" at bounding box center [112, 102] width 47 height 18
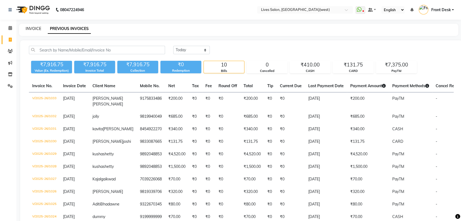
click at [26, 29] on link "INVOICE" at bounding box center [34, 28] width 16 height 5
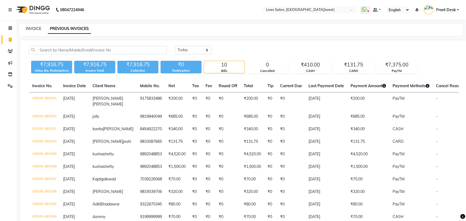
select select "service"
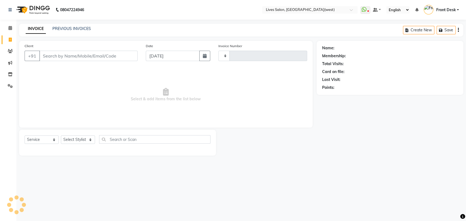
type input "1034"
select select "4342"
click at [11, 26] on icon at bounding box center [10, 28] width 4 height 4
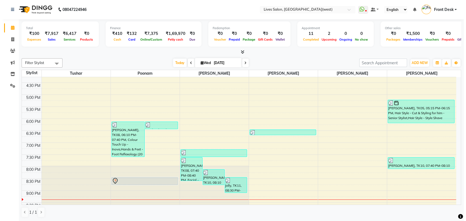
scroll to position [206, 0]
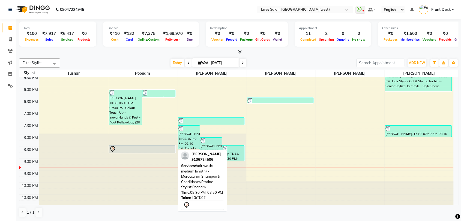
click at [142, 150] on div at bounding box center [142, 149] width 66 height 7
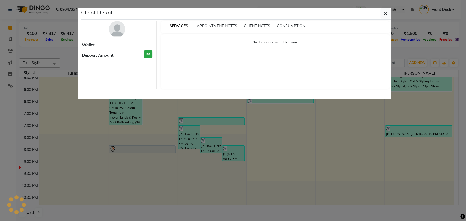
select select "7"
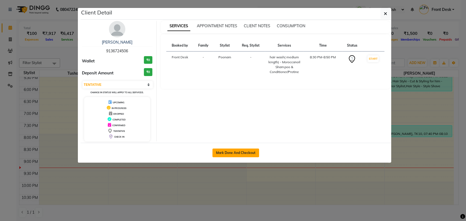
click at [242, 154] on button "Mark Done And Checkout" at bounding box center [235, 153] width 47 height 9
select select "service"
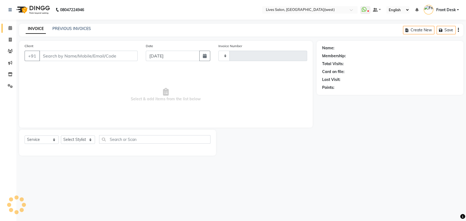
type input "1034"
select select "4342"
type input "9136724506"
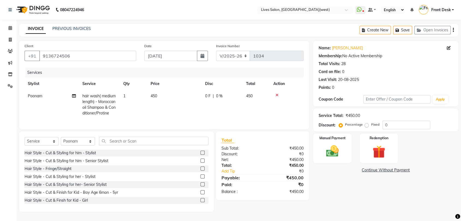
click at [277, 92] on td at bounding box center [287, 104] width 34 height 29
click at [277, 94] on icon at bounding box center [277, 95] width 3 height 4
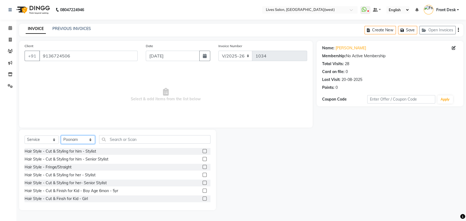
click at [88, 141] on select "Select Stylist [PERSON_NAME] Front Desk mansi Poonam [PERSON_NAME] [PERSON_NAME…" at bounding box center [78, 140] width 34 height 8
select select "24004"
click at [61, 136] on select "Select Stylist [PERSON_NAME] Front Desk mansi Poonam [PERSON_NAME] [PERSON_NAME…" at bounding box center [78, 140] width 34 height 8
click at [115, 140] on input "text" at bounding box center [154, 139] width 111 height 8
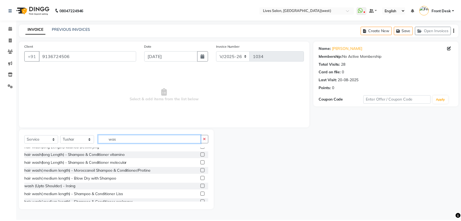
scroll to position [249, 0]
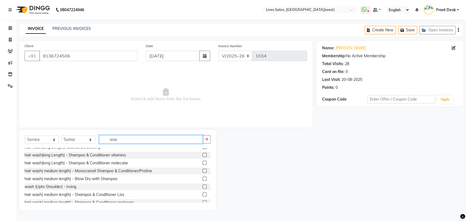
type input "was"
click at [203, 180] on label at bounding box center [205, 179] width 4 height 4
click at [203, 180] on input "checkbox" at bounding box center [205, 179] width 4 height 4
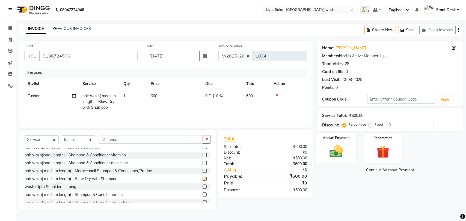
checkbox input "false"
click at [345, 147] on img at bounding box center [336, 151] width 22 height 15
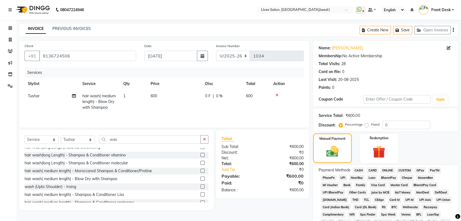
click at [433, 168] on span "PayTM" at bounding box center [434, 171] width 13 height 6
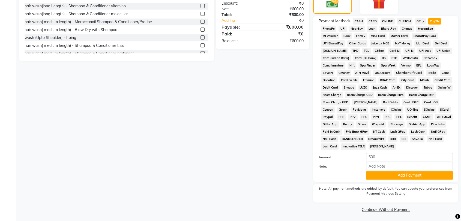
scroll to position [150, 0]
click at [410, 175] on button "Add Payment" at bounding box center [409, 175] width 87 height 8
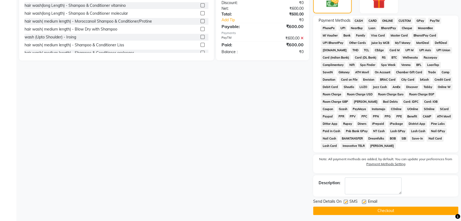
click at [407, 209] on button "Checkout" at bounding box center [385, 211] width 145 height 8
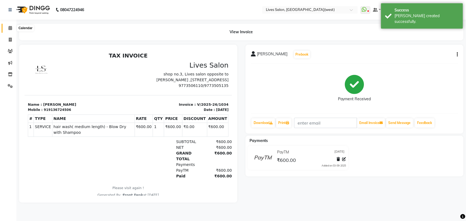
click at [11, 29] on icon at bounding box center [10, 28] width 4 height 4
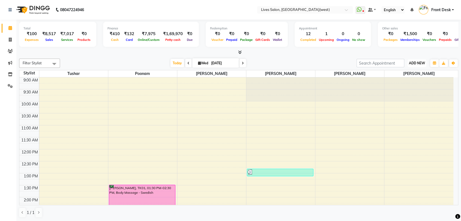
click at [413, 64] on span "ADD NEW" at bounding box center [417, 63] width 16 height 4
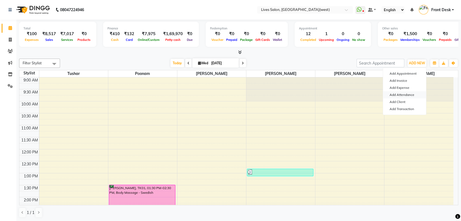
click at [402, 96] on link "Add Attendance" at bounding box center [404, 94] width 43 height 7
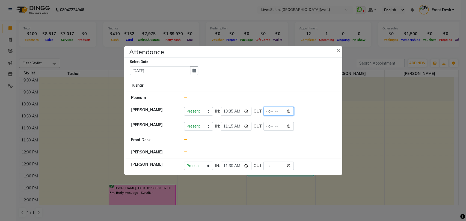
click at [263, 112] on input "time" at bounding box center [278, 111] width 31 height 8
type input "21:15"
click at [263, 126] on input "time" at bounding box center [278, 126] width 31 height 8
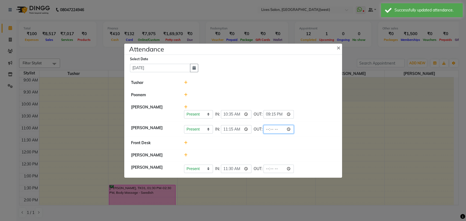
click at [263, 129] on input "time" at bounding box center [278, 129] width 31 height 8
type input "21:30"
click at [295, 142] on div at bounding box center [259, 143] width 159 height 6
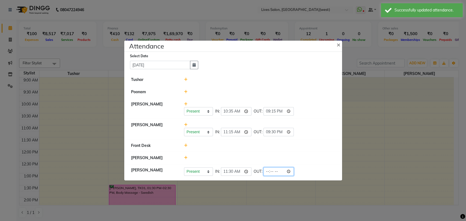
click at [263, 171] on input "time" at bounding box center [278, 172] width 31 height 8
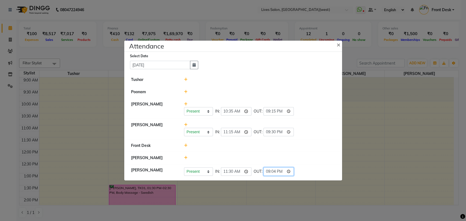
type input "21:40"
click at [317, 147] on div at bounding box center [259, 146] width 159 height 6
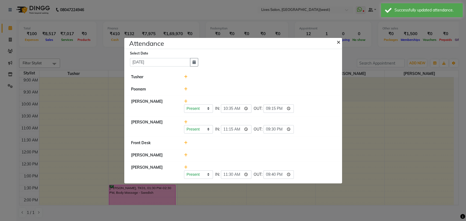
click at [340, 41] on span "×" at bounding box center [339, 42] width 4 height 8
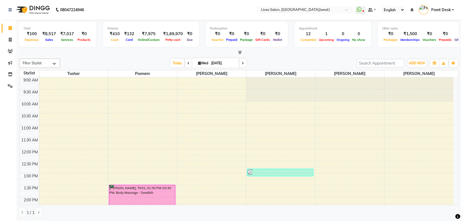
click at [448, 10] on span "Front Desk" at bounding box center [441, 10] width 20 height 6
click at [425, 37] on link "Sign out" at bounding box center [426, 39] width 50 height 8
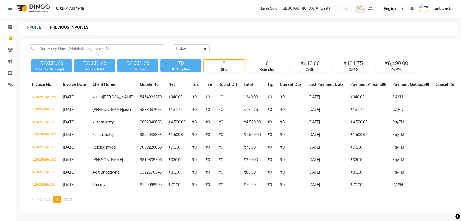
scroll to position [21, 0]
click at [35, 25] on link "INVOICE" at bounding box center [34, 27] width 16 height 5
select select "service"
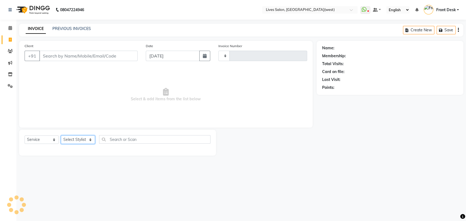
click at [87, 137] on select "Select Stylist" at bounding box center [78, 140] width 34 height 8
type input "1032"
select select "4342"
click at [86, 137] on select "Select Stylist" at bounding box center [78, 140] width 34 height 8
click at [86, 138] on select "Select Stylist" at bounding box center [78, 140] width 34 height 8
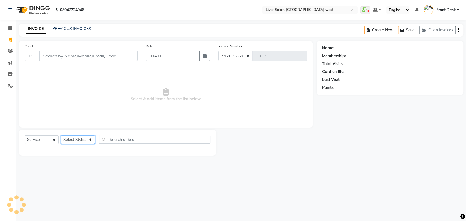
click at [90, 138] on select "Select Stylist" at bounding box center [78, 140] width 34 height 8
click at [87, 138] on select "Select Stylist" at bounding box center [78, 140] width 34 height 8
select select "24006"
click at [61, 136] on select "Select Stylist [PERSON_NAME] Front Desk mansi Poonam [PERSON_NAME] [PERSON_NAME…" at bounding box center [78, 140] width 34 height 8
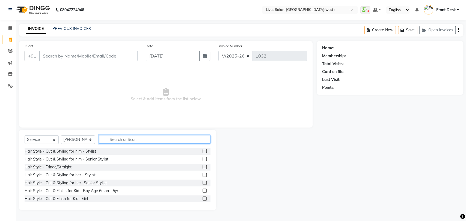
click at [126, 140] on input "text" at bounding box center [154, 139] width 111 height 8
type input "pedic"
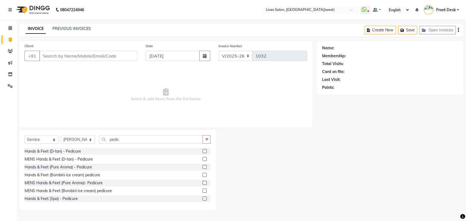
click at [203, 167] on label at bounding box center [205, 167] width 4 height 4
click at [203, 167] on input "checkbox" at bounding box center [205, 168] width 4 height 4
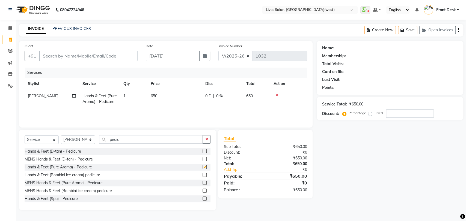
checkbox input "false"
click at [127, 140] on input "pedic" at bounding box center [151, 139] width 104 height 8
type input "p"
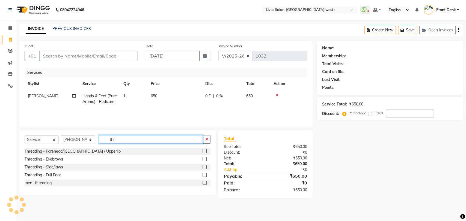
type input "thr"
click at [204, 158] on label at bounding box center [205, 159] width 4 height 4
click at [204, 158] on input "checkbox" at bounding box center [205, 160] width 4 height 4
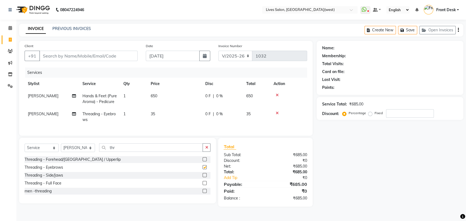
checkbox input "false"
click at [57, 53] on input "Client" at bounding box center [88, 56] width 98 height 10
type input "0"
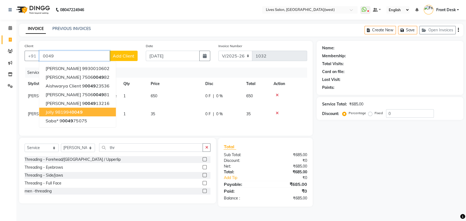
click at [84, 113] on button "jolly 981994 0049" at bounding box center [77, 112] width 77 height 9
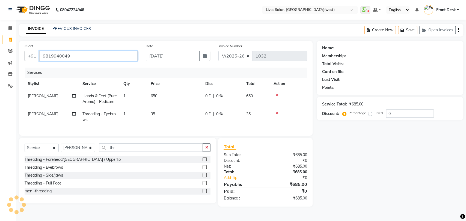
type input "9819940049"
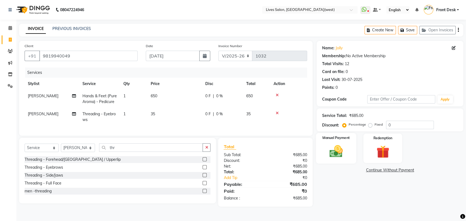
click at [338, 150] on img at bounding box center [336, 151] width 22 height 15
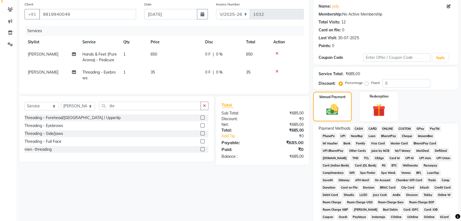
scroll to position [41, 0]
click at [431, 127] on span "PayTM" at bounding box center [434, 129] width 13 height 6
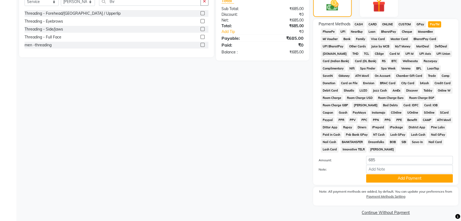
scroll to position [150, 0]
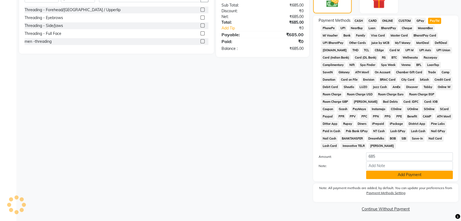
click at [404, 177] on button "Add Payment" at bounding box center [409, 175] width 87 height 8
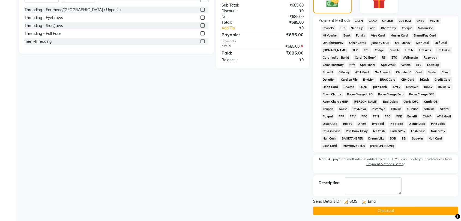
click at [399, 212] on button "Checkout" at bounding box center [385, 211] width 145 height 8
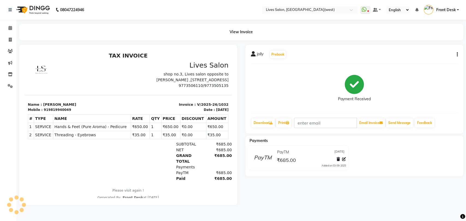
click at [455, 53] on button "button" at bounding box center [455, 55] width 3 height 6
click at [423, 47] on div "Split Service Amount" at bounding box center [429, 47] width 37 height 7
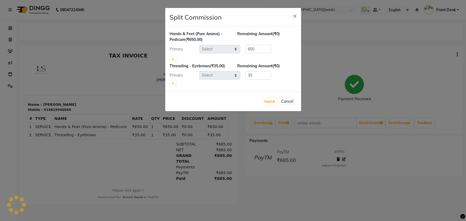
select select "24006"
click at [269, 102] on button "Submit" at bounding box center [270, 102] width 14 height 8
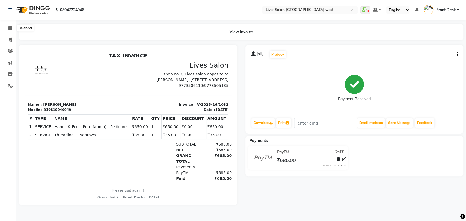
click at [10, 28] on icon at bounding box center [10, 28] width 4 height 4
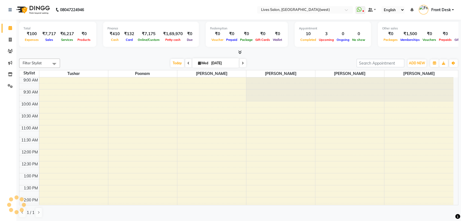
click at [188, 62] on icon at bounding box center [189, 63] width 2 height 3
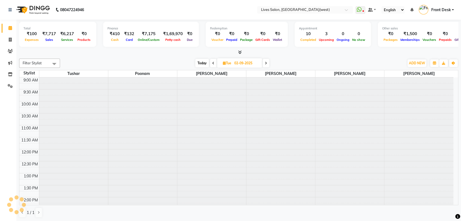
scroll to position [206, 0]
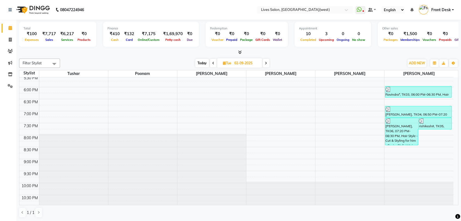
click at [266, 63] on icon at bounding box center [266, 63] width 2 height 3
type input "[DATE]"
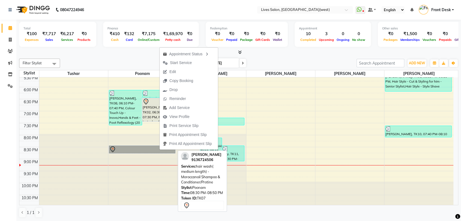
click at [159, 150] on link "Mayuri Bhosle, TK07, 08:30 PM-08:50 PM, hair wash( medium length) - Moroccanoil…" at bounding box center [142, 150] width 67 height 8
select select "7"
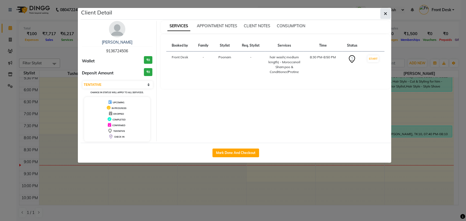
click at [383, 14] on button "button" at bounding box center [385, 13] width 10 height 10
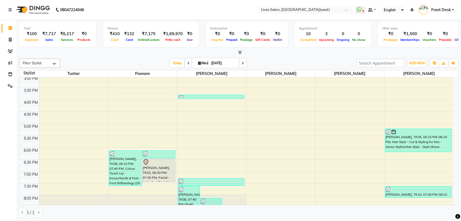
scroll to position [142, 0]
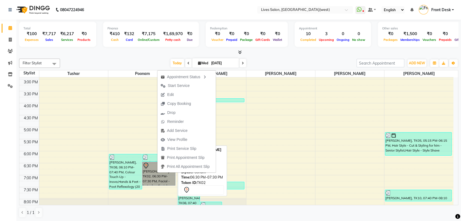
click at [155, 180] on link "prajakta Chavhan, TK02, 06:30 PM-07:30 PM, Facial - Instaglow Facial" at bounding box center [158, 174] width 33 height 24
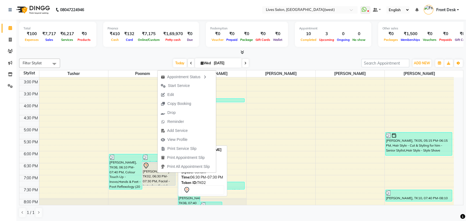
select select "7"
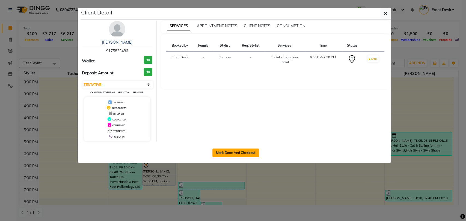
click at [247, 154] on button "Mark Done And Checkout" at bounding box center [235, 153] width 47 height 9
select select "service"
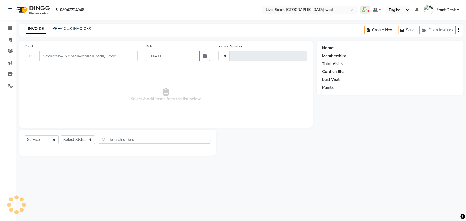
type input "1033"
select select "4342"
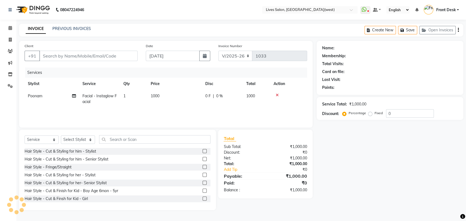
type input "9175833486"
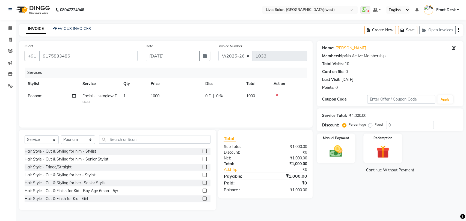
click at [276, 94] on icon at bounding box center [277, 95] width 3 height 4
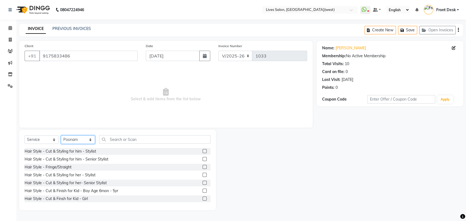
click at [80, 138] on select "Select Stylist Akshata Sarange Front Desk mansi Poonam Ratna Singh raunak bhatt…" at bounding box center [78, 140] width 34 height 8
select select "26838"
click at [61, 136] on select "Select Stylist Akshata Sarange Front Desk mansi Poonam Ratna Singh raunak bhatt…" at bounding box center [78, 140] width 34 height 8
click at [124, 139] on input "text" at bounding box center [154, 139] width 111 height 8
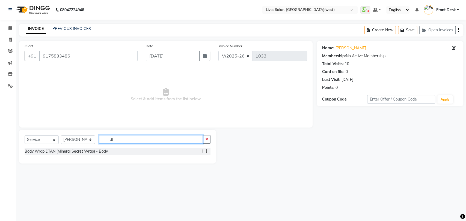
type input "d"
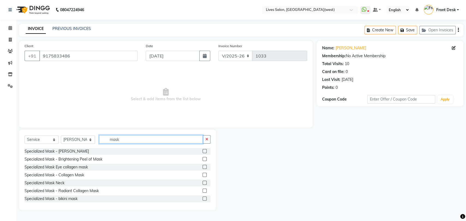
type input "mask"
click at [203, 152] on label at bounding box center [205, 151] width 4 height 4
click at [203, 152] on input "checkbox" at bounding box center [205, 152] width 4 height 4
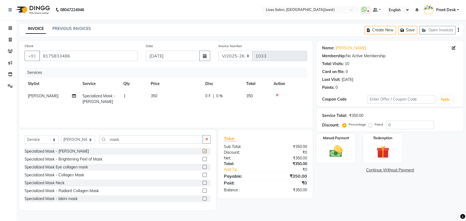
checkbox input "false"
click at [207, 97] on span "0 F" at bounding box center [207, 96] width 5 height 6
select select "26838"
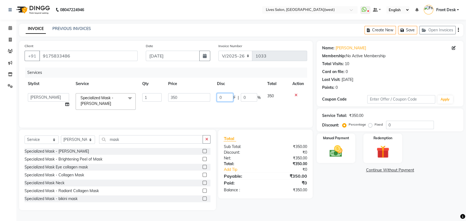
click at [228, 97] on input "0" at bounding box center [225, 97] width 16 height 8
type input "150"
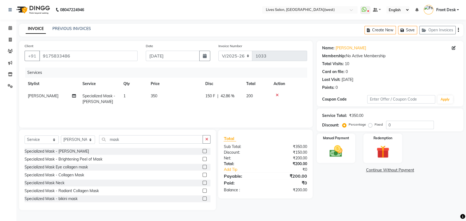
click at [234, 105] on td "150 F | 42.86 %" at bounding box center [222, 99] width 41 height 18
select select "26838"
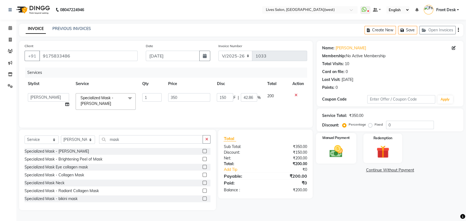
click at [330, 146] on img at bounding box center [336, 151] width 22 height 15
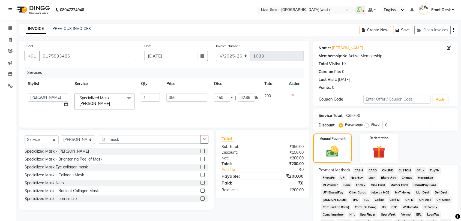
click at [435, 170] on span "PayTM" at bounding box center [434, 171] width 13 height 6
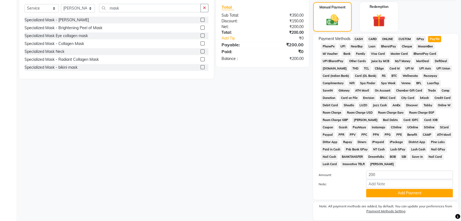
scroll to position [150, 0]
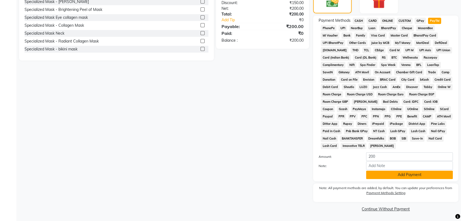
click at [428, 177] on button "Add Payment" at bounding box center [409, 175] width 87 height 8
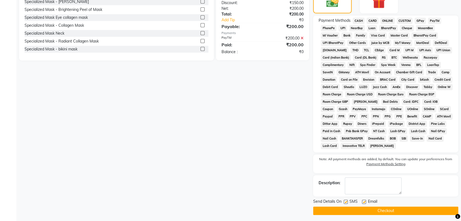
click at [419, 212] on button "Checkout" at bounding box center [385, 211] width 145 height 8
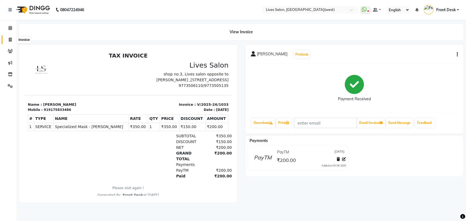
click at [9, 42] on span at bounding box center [10, 40] width 10 height 6
select select "service"
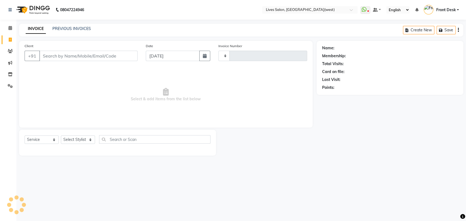
type input "1035"
select select "4342"
click at [75, 28] on link "PREVIOUS INVOICES" at bounding box center [71, 28] width 38 height 5
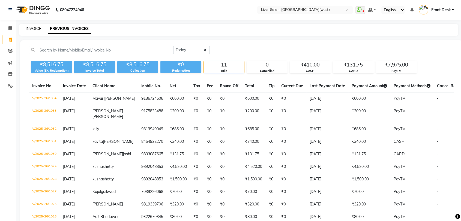
click at [36, 28] on link "INVOICE" at bounding box center [34, 28] width 16 height 5
select select "service"
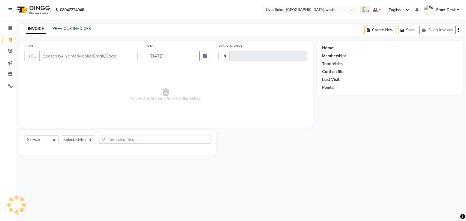
type input "1035"
select select "4342"
type input "i"
click at [79, 32] on div "INVOICE PREVIOUS INVOICES" at bounding box center [58, 29] width 78 height 6
click at [85, 29] on link "PREVIOUS INVOICES" at bounding box center [71, 28] width 38 height 5
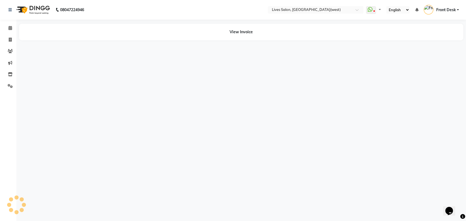
select select "en"
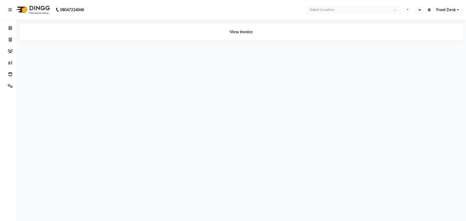
select select "en"
